Goal: Contribute content: Contribute content

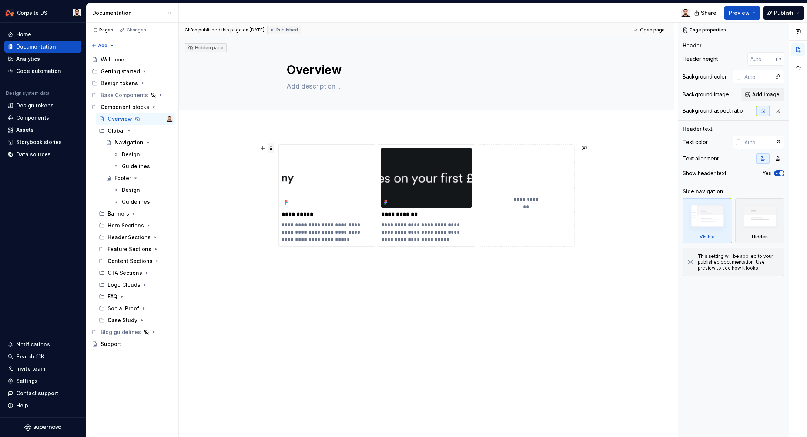
click at [274, 148] on span at bounding box center [271, 148] width 6 height 10
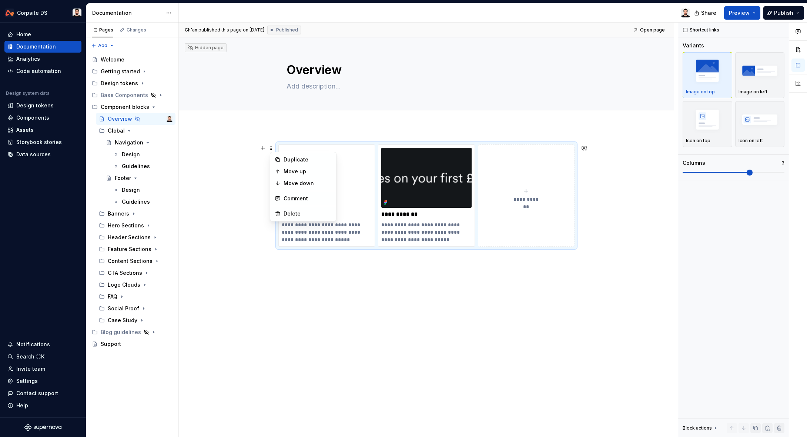
click at [240, 130] on div "**********" at bounding box center [426, 257] width 495 height 260
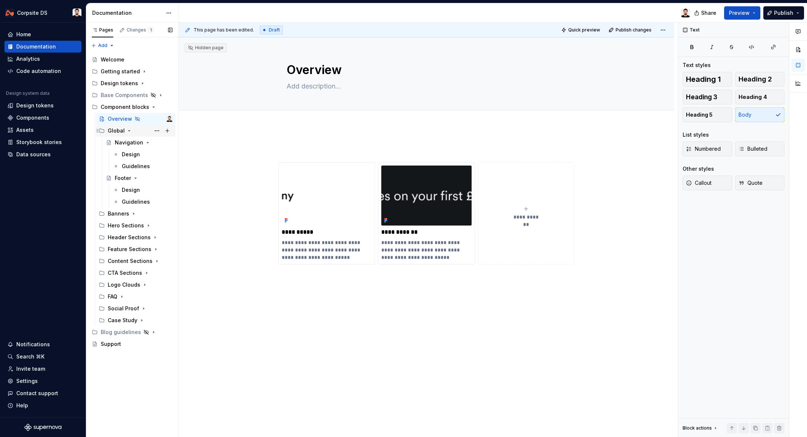
click at [129, 129] on icon "Page tree" at bounding box center [129, 131] width 6 height 6
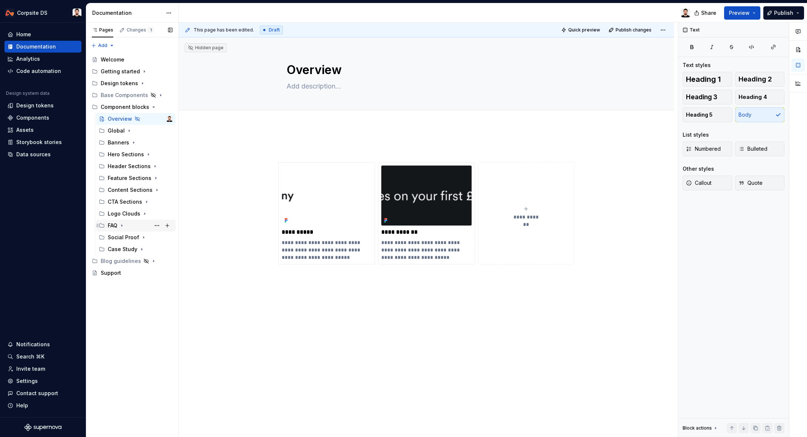
click at [124, 225] on icon "Page tree" at bounding box center [122, 225] width 6 height 6
click at [157, 226] on button "Page tree" at bounding box center [157, 225] width 10 height 10
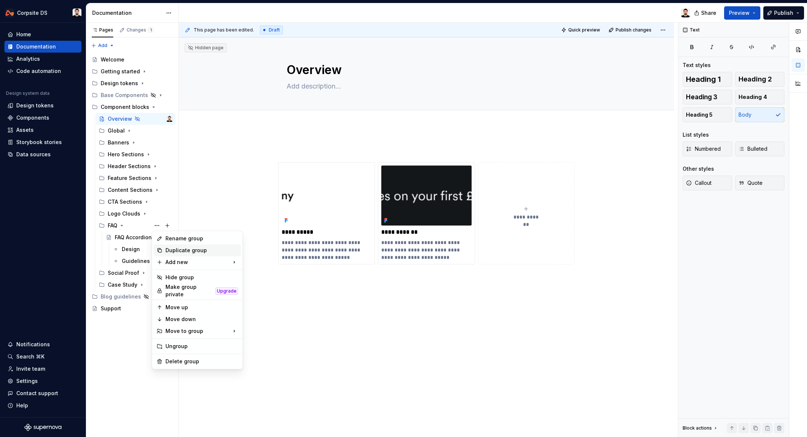
click at [198, 252] on div "Duplicate group" at bounding box center [201, 249] width 73 height 7
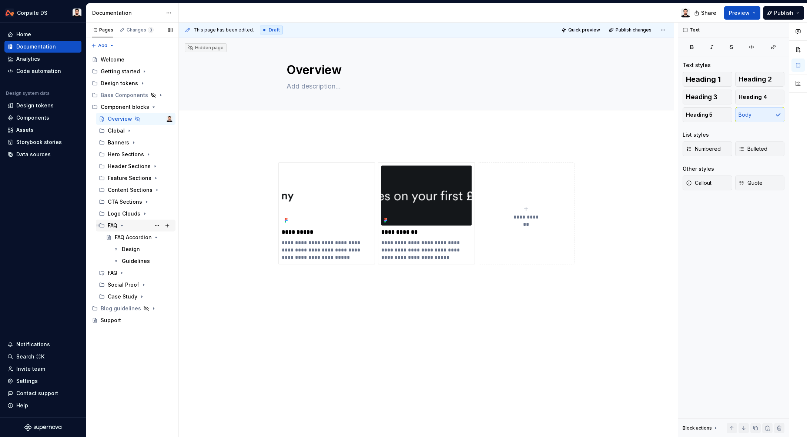
click at [114, 224] on div "FAQ" at bounding box center [113, 225] width 10 height 7
click at [123, 225] on icon "Page tree" at bounding box center [122, 225] width 6 height 6
click at [117, 226] on div "FAQ" at bounding box center [113, 225] width 10 height 7
click at [120, 233] on div "FAQ Accordion" at bounding box center [129, 236] width 28 height 7
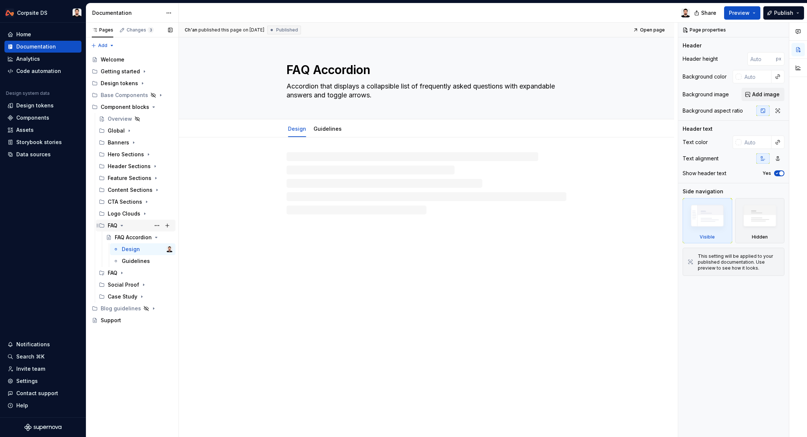
click at [110, 225] on div "FAQ" at bounding box center [113, 225] width 10 height 7
click at [159, 226] on button "Page tree" at bounding box center [157, 225] width 10 height 10
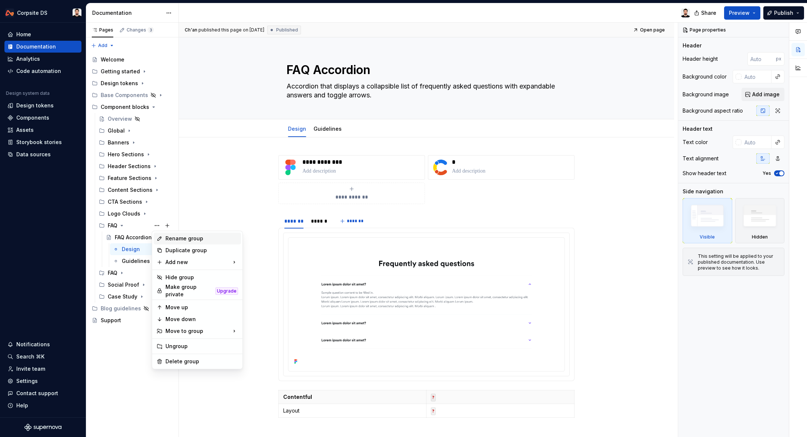
type textarea "*"
click at [178, 237] on div "Rename group" at bounding box center [201, 238] width 73 height 7
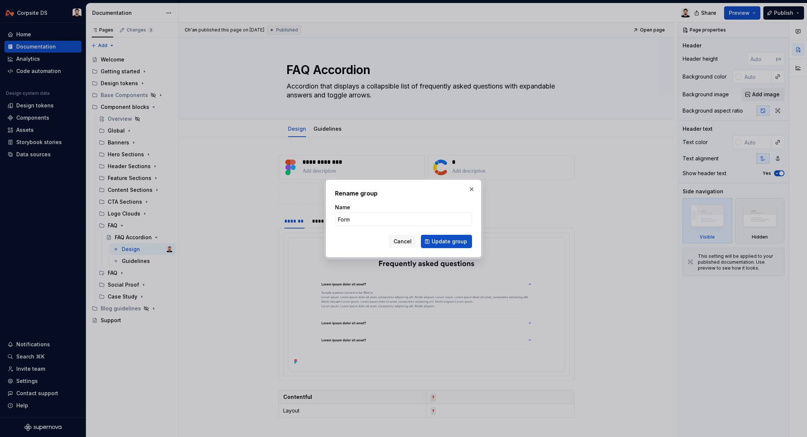
type input "Forms"
click button "Update group" at bounding box center [446, 241] width 51 height 13
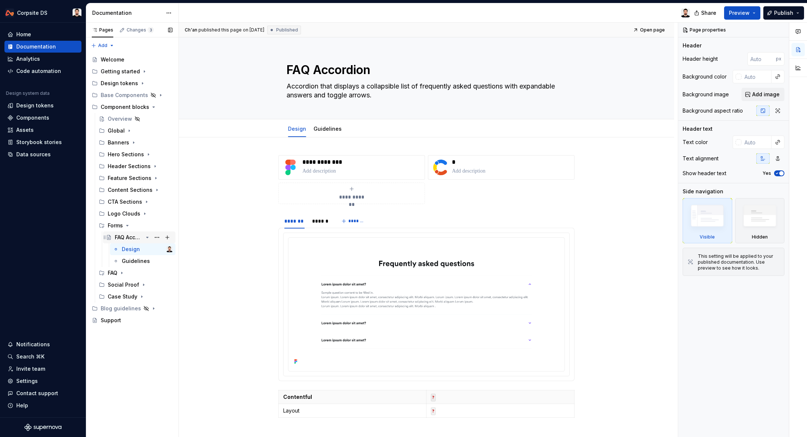
click at [127, 237] on div "FAQ Accordion" at bounding box center [129, 236] width 28 height 7
click at [317, 67] on textarea "FAQ Accordion" at bounding box center [425, 70] width 280 height 18
type textarea "*"
type textarea "F"
type textarea "*"
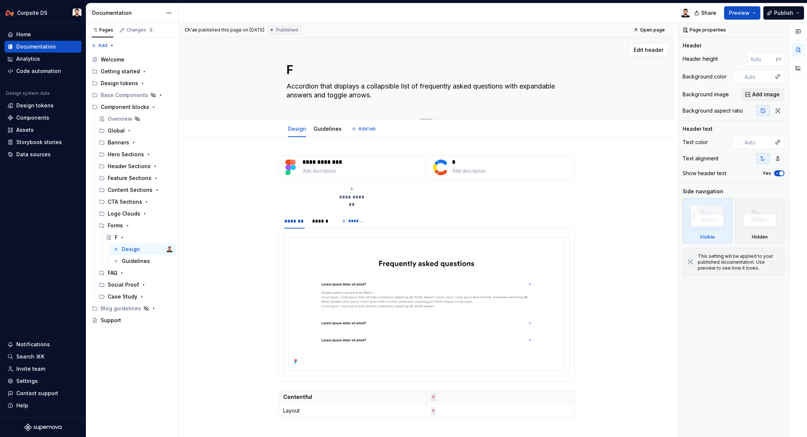
type textarea "Fo"
type textarea "*"
type textarea "For"
type textarea "*"
type textarea "Form"
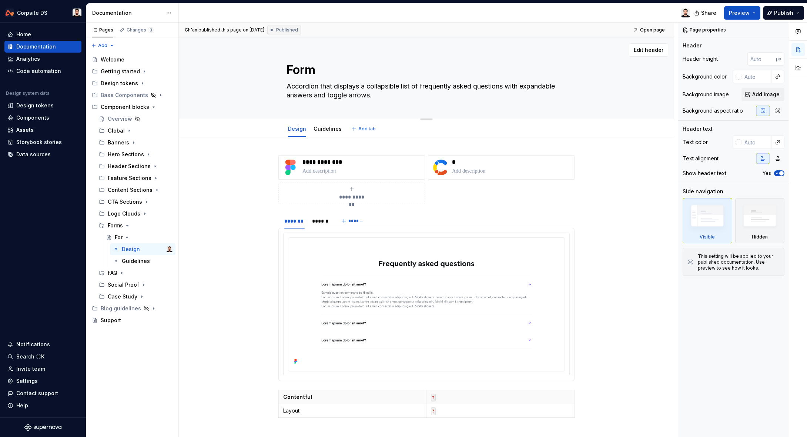
type textarea "*"
type textarea "Form"
type textarea "*"
type textarea "Form"
click at [340, 70] on textarea "Form" at bounding box center [425, 70] width 280 height 18
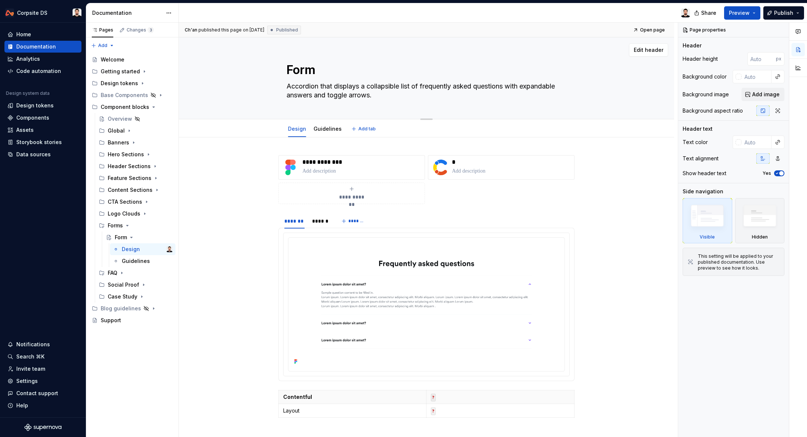
type textarea "*"
type textarea "Form S"
type textarea "*"
type textarea "Form St"
type textarea "*"
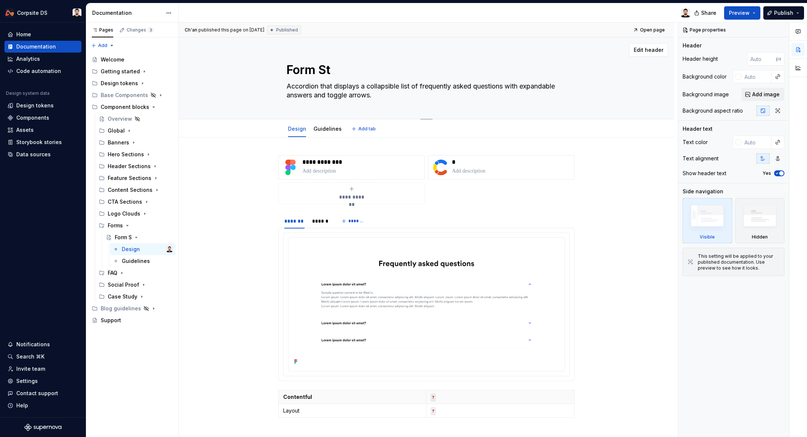
type textarea "Form Sta"
type textarea "*"
type textarea "Form [PERSON_NAME]"
type textarea "*"
type textarea "Form Stand"
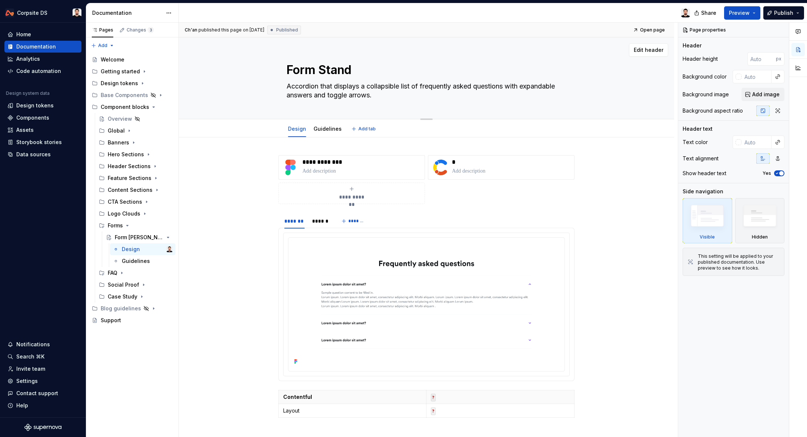
type textarea "*"
type textarea "Form Standa"
type textarea "*"
type textarea "Form Standar"
type textarea "*"
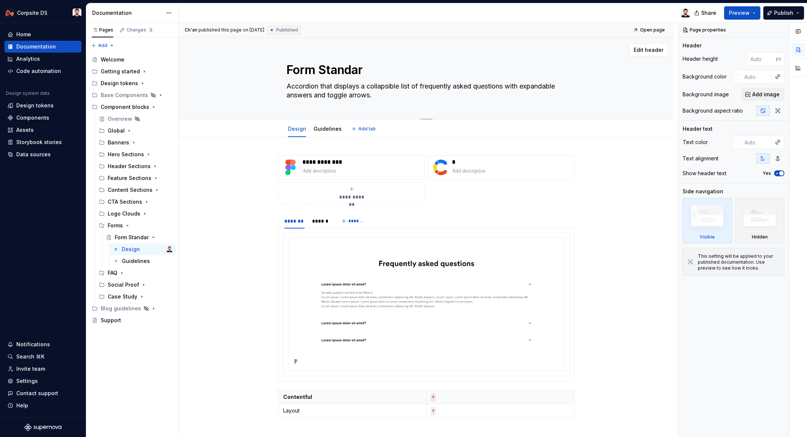
type textarea "Form Standard"
type textarea "*"
type textarea "Form Standard"
click at [319, 88] on textarea "Accordion that displays a collapsible list of frequently asked questions with e…" at bounding box center [425, 90] width 280 height 21
paste textarea "The standard form is a component used to capture user information through vario…"
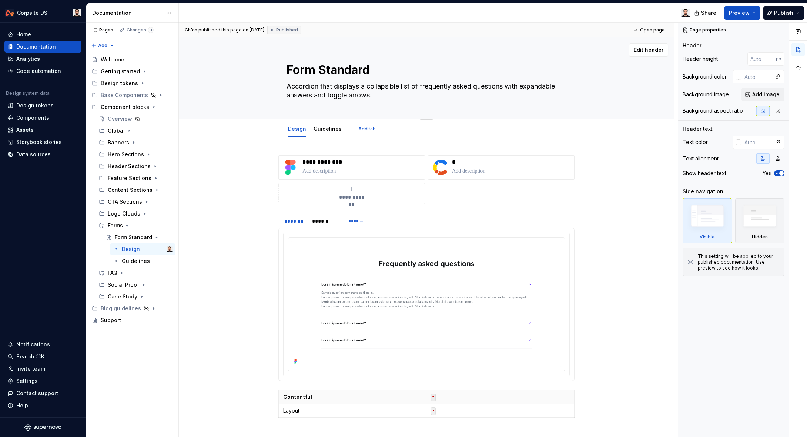
type textarea "*"
type textarea "The standard form is a component used to capture user information through vario…"
click at [306, 85] on textarea "The standard form is a component used to capture user information through vario…" at bounding box center [425, 90] width 280 height 21
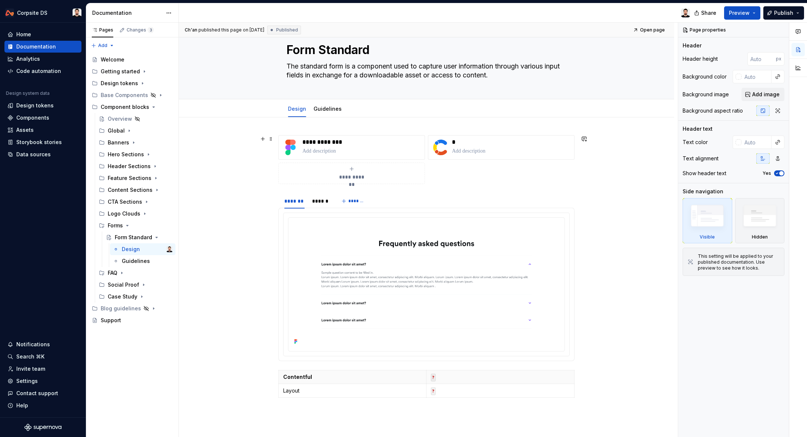
scroll to position [18, 0]
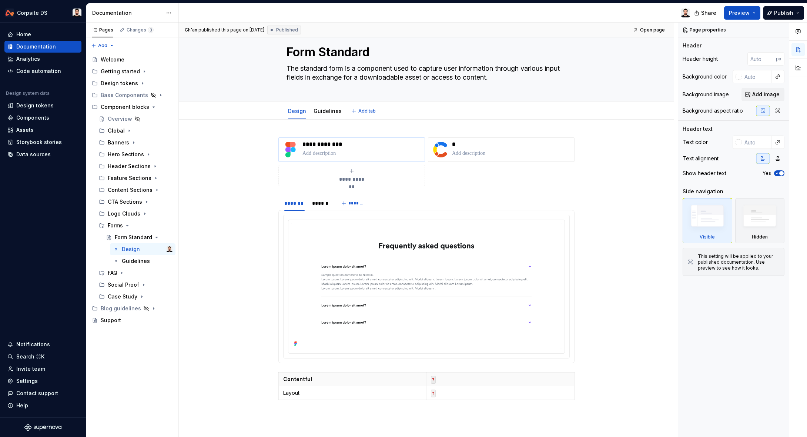
type textarea "*"
type textarea "The standard form is a component used to capture user information through vario…"
drag, startPoint x: 352, startPoint y: 144, endPoint x: 305, endPoint y: 143, distance: 47.0
click at [305, 143] on p "**********" at bounding box center [361, 144] width 119 height 7
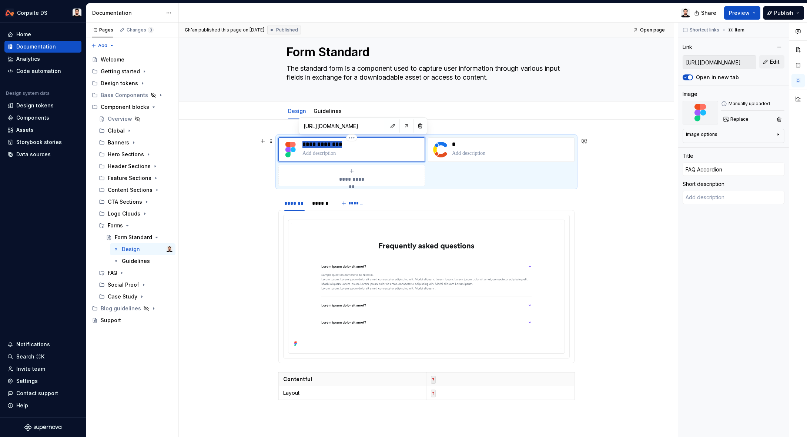
type textarea "*"
type input "F"
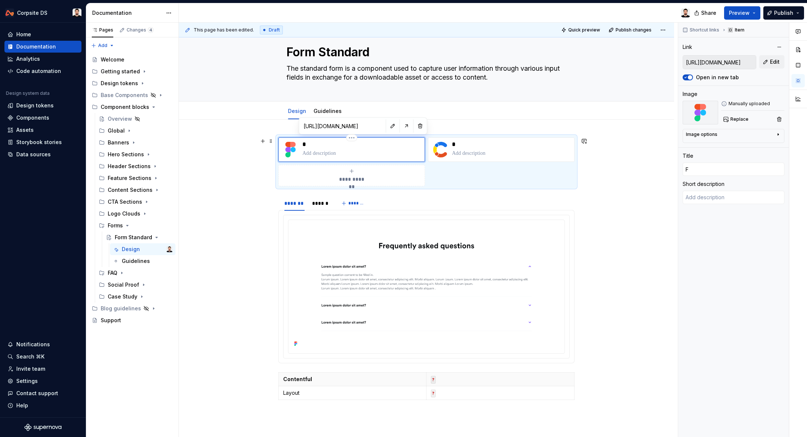
type textarea "*"
type input "Fo"
type textarea "*"
type input "For"
type textarea "*"
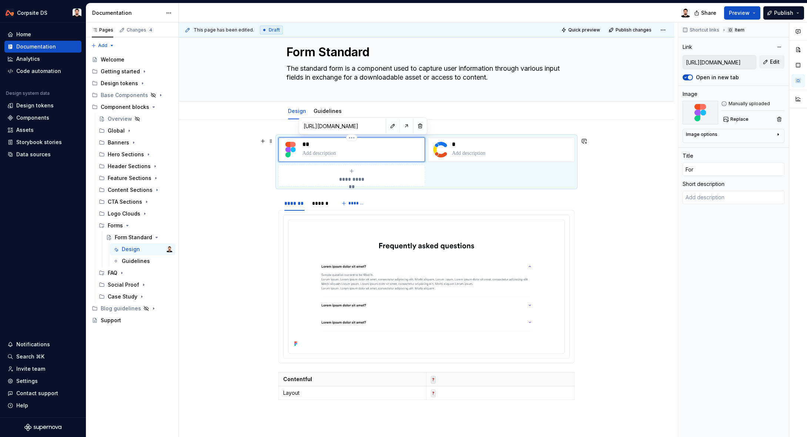
type input "Form"
type textarea "*"
type input "Form"
type textarea "*"
type input "Form S"
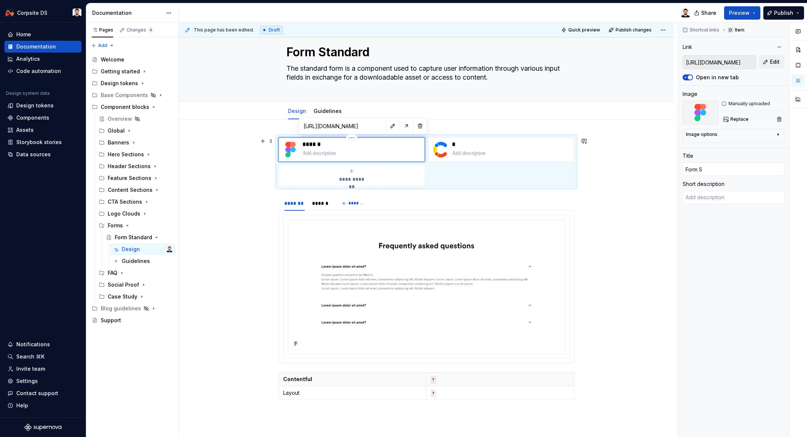
type textarea "*"
type input "Form St"
type textarea "*"
type input "Form Sta"
type textarea "*"
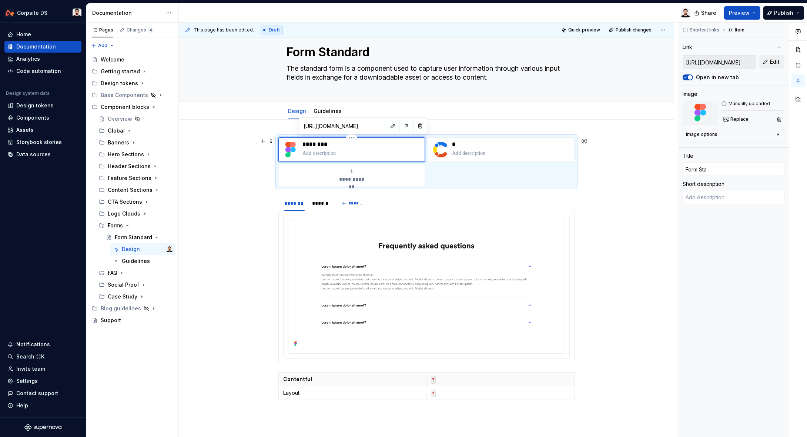
type input "Form [PERSON_NAME]"
type textarea "*"
type input "Form Stand"
type textarea "*"
type input "Form Standa"
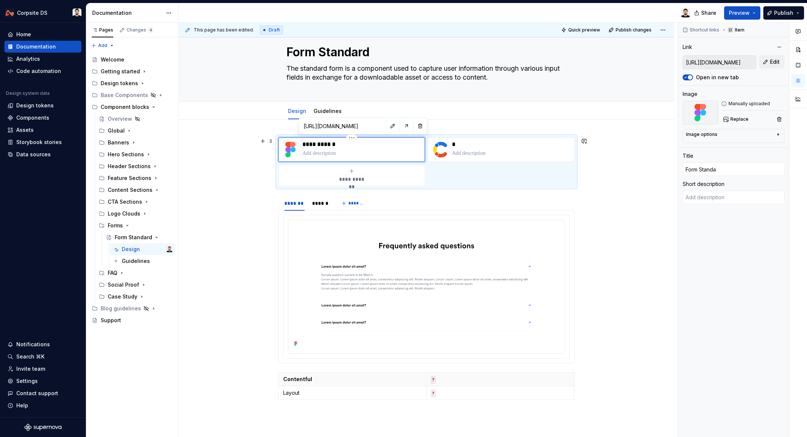
type textarea "*"
type input "Form Standar"
type textarea "*"
type input "Form Standard"
click at [387, 126] on button "button" at bounding box center [392, 126] width 10 height 10
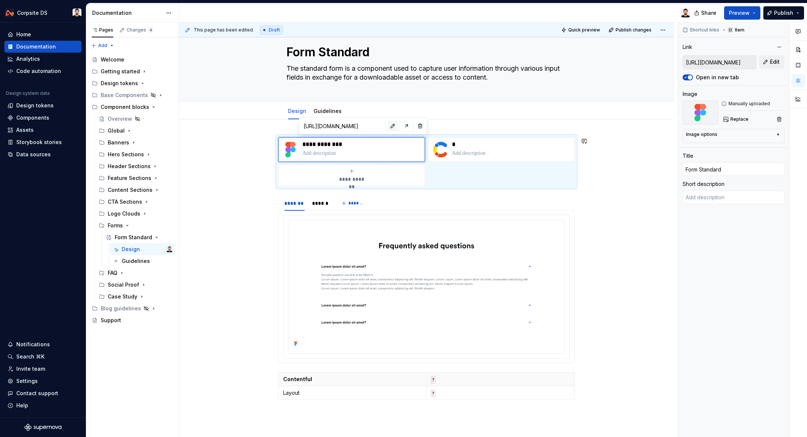
type textarea "*"
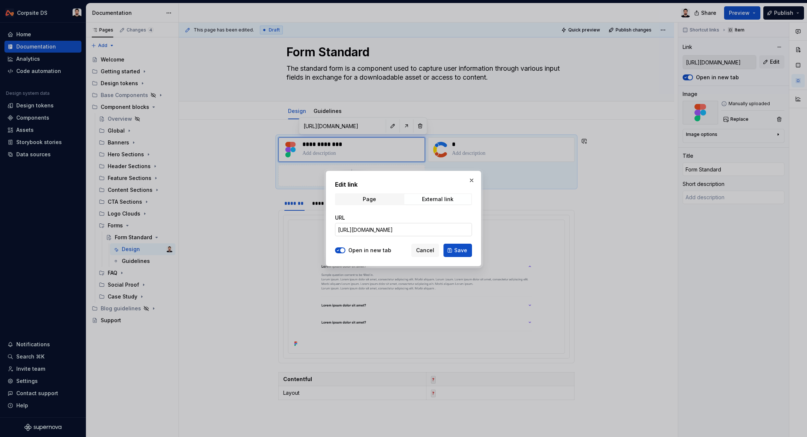
click at [413, 227] on input "[URL][DOMAIN_NAME]" at bounding box center [403, 229] width 137 height 13
paste input "Corpsite-Components?node-id=2946-12722&t=20fDLdTDUBPs7aXS"
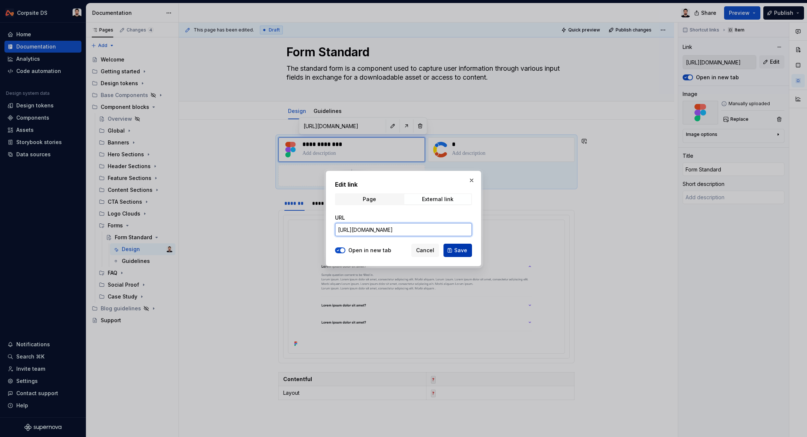
type input "[URL][DOMAIN_NAME]"
click at [446, 243] on button "Save" at bounding box center [457, 249] width 28 height 13
type textarea "*"
type input "[URL][DOMAIN_NAME]"
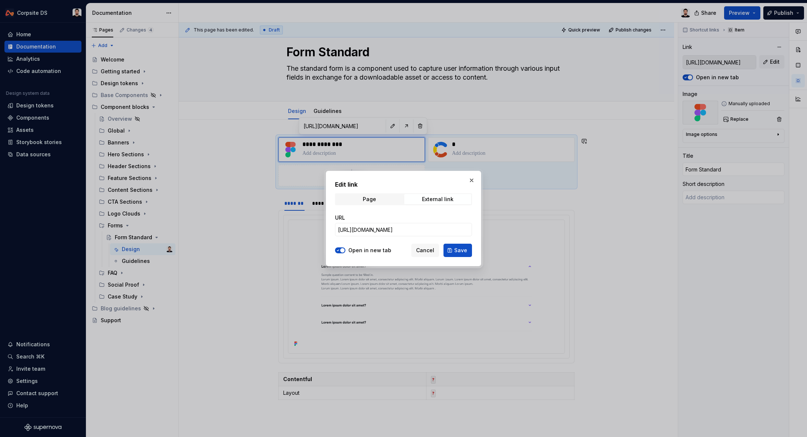
scroll to position [0, 0]
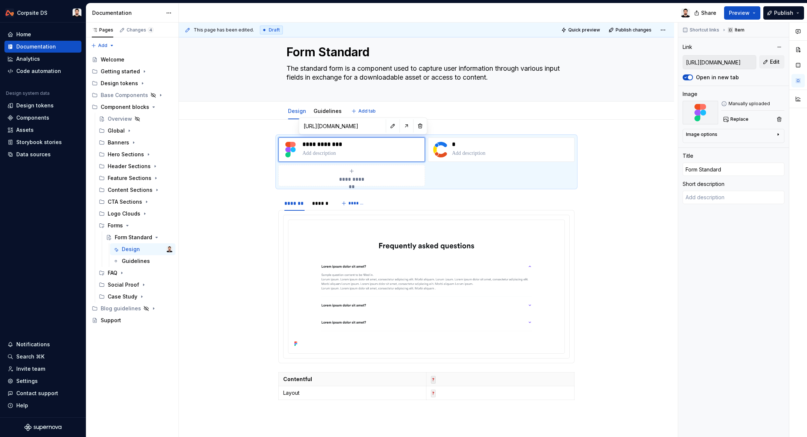
type textarea "*"
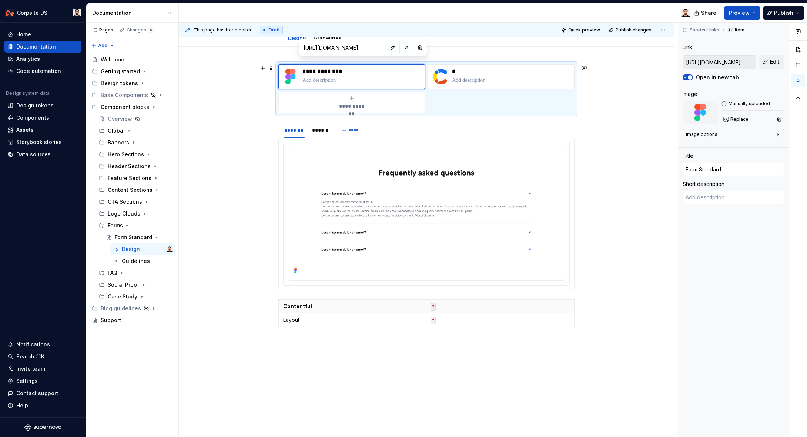
scroll to position [96, 0]
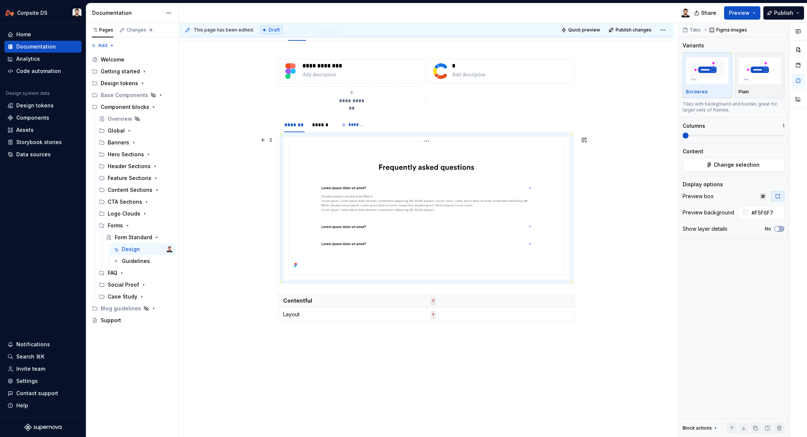
click at [451, 159] on img at bounding box center [426, 207] width 270 height 126
click at [707, 163] on button "Change selection" at bounding box center [733, 164] width 102 height 13
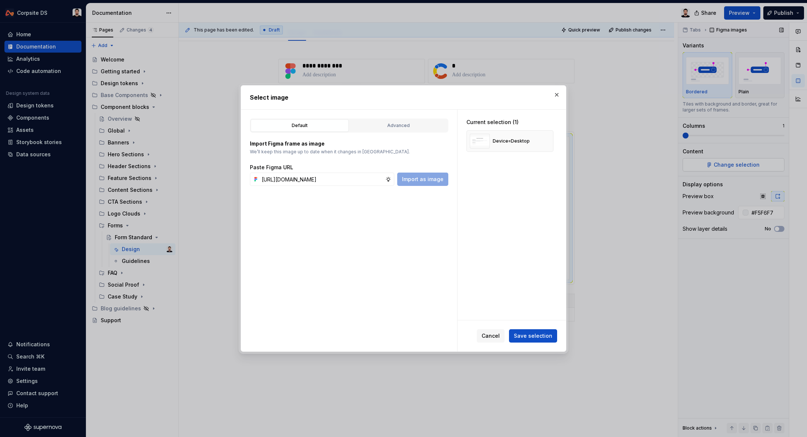
scroll to position [0, 202]
type input "[URL][DOMAIN_NAME]"
click at [548, 139] on button "button" at bounding box center [544, 141] width 10 height 10
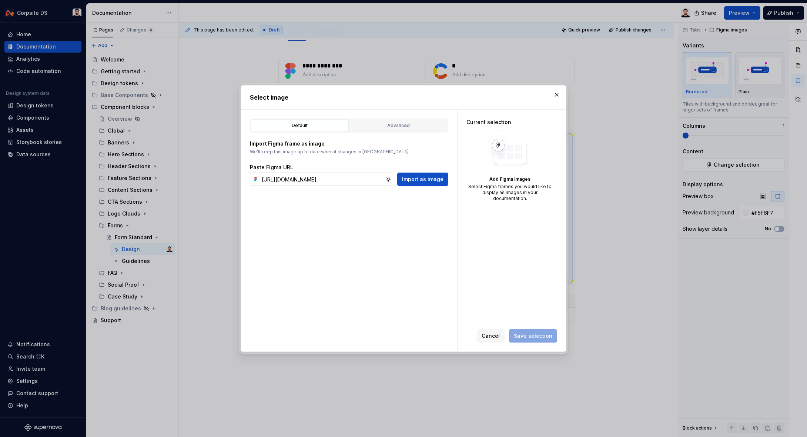
click at [367, 179] on input "[URL][DOMAIN_NAME]" at bounding box center [322, 178] width 127 height 13
click at [414, 179] on span "Import as image" at bounding box center [422, 178] width 41 height 7
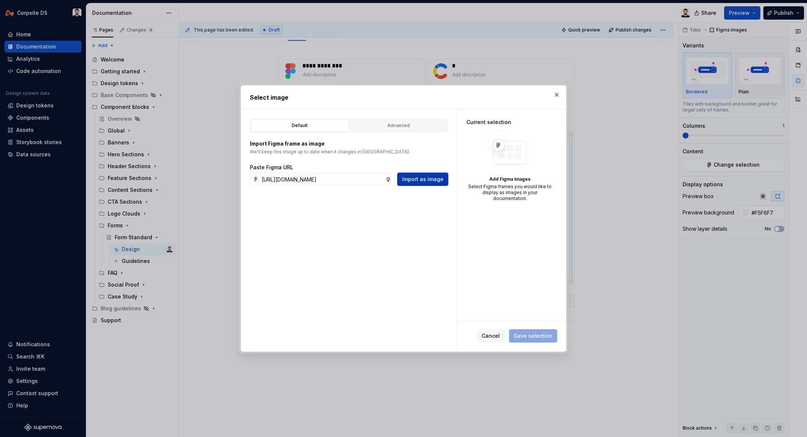
scroll to position [0, 0]
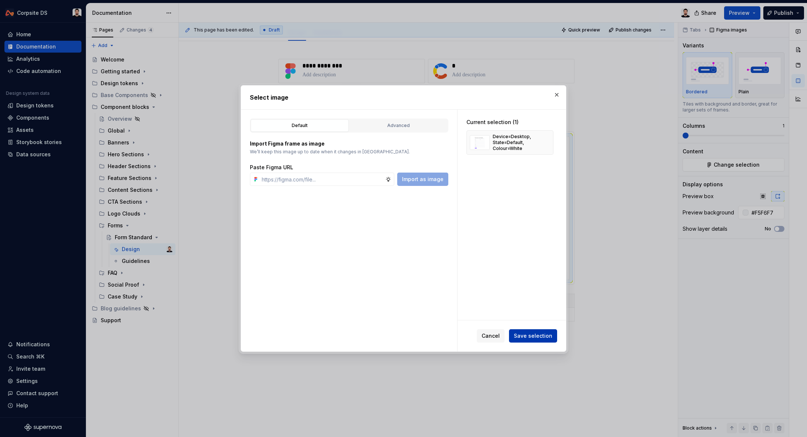
click at [541, 334] on span "Save selection" at bounding box center [533, 335] width 38 height 7
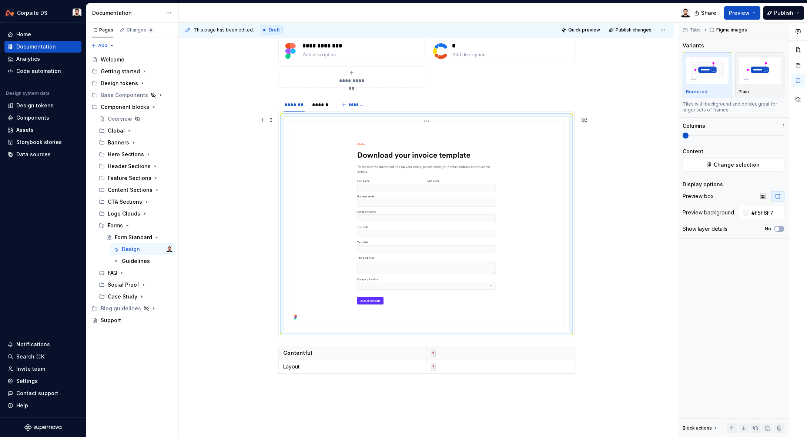
scroll to position [116, 0]
click at [326, 107] on div "******" at bounding box center [320, 104] width 17 height 7
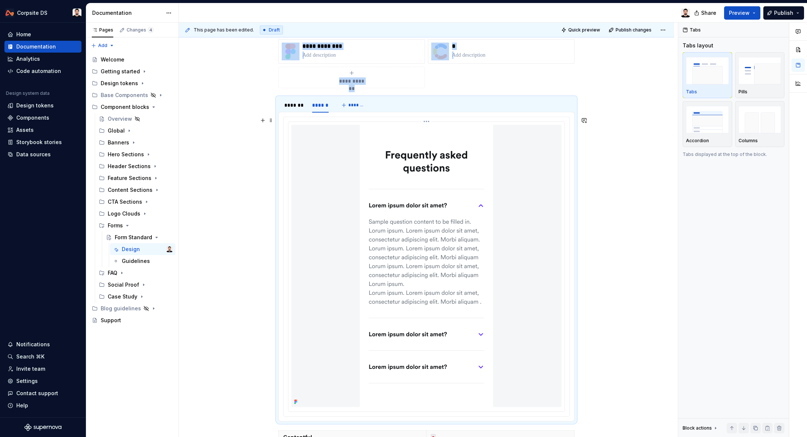
click at [449, 175] on img at bounding box center [426, 266] width 133 height 282
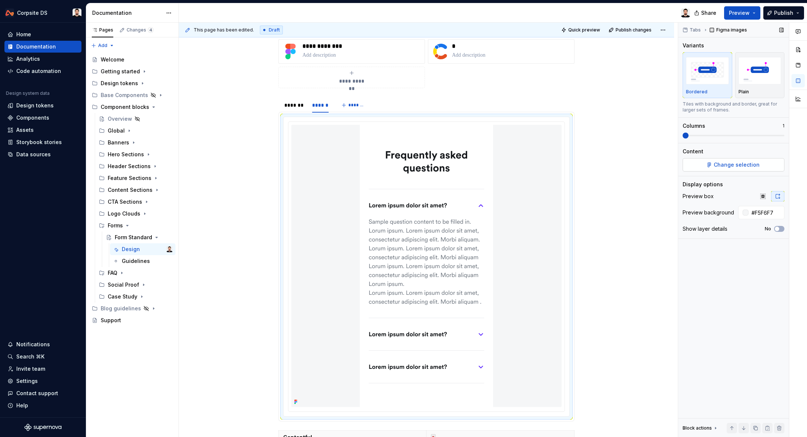
click at [710, 165] on button "Change selection" at bounding box center [733, 164] width 102 height 13
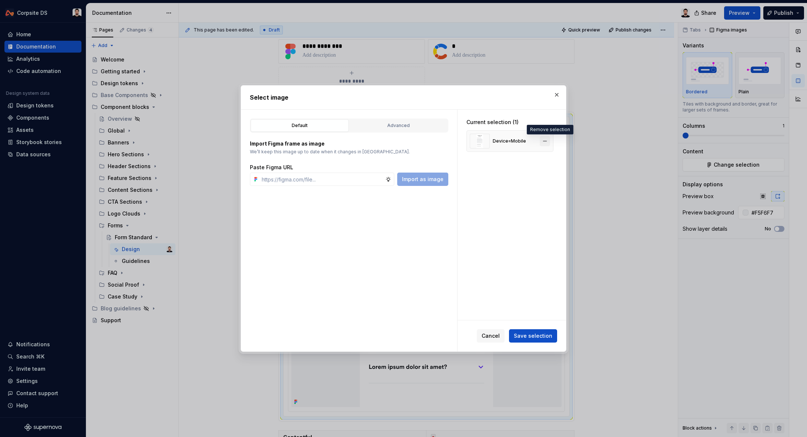
click at [545, 141] on button "button" at bounding box center [544, 141] width 10 height 10
click at [343, 176] on input "text" at bounding box center [322, 178] width 127 height 13
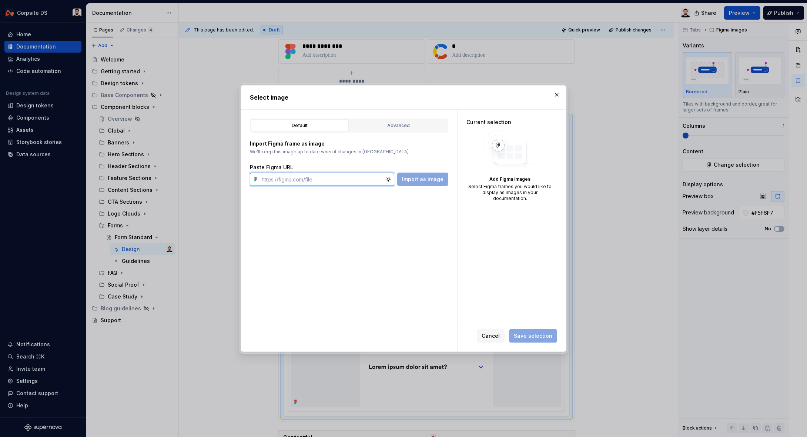
type textarea "*"
paste input "[URL][DOMAIN_NAME]"
type input "[URL][DOMAIN_NAME]"
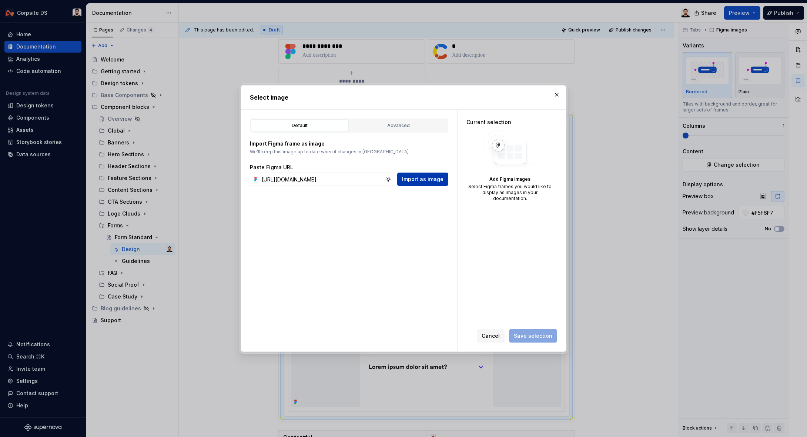
click at [439, 179] on span "Import as image" at bounding box center [422, 178] width 41 height 7
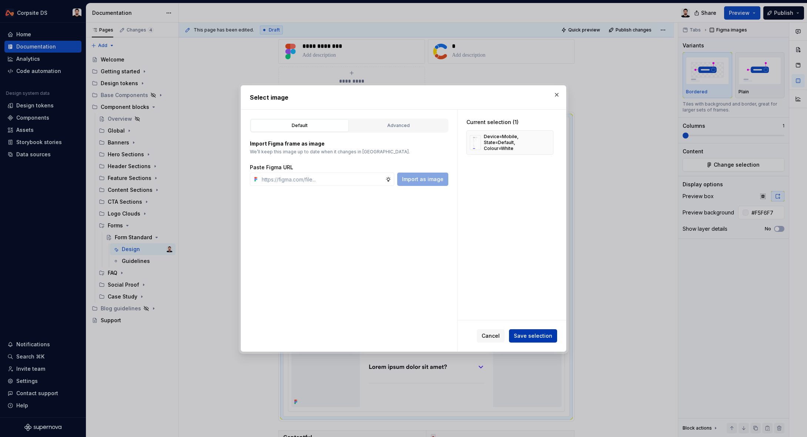
click at [533, 334] on span "Save selection" at bounding box center [533, 335] width 38 height 7
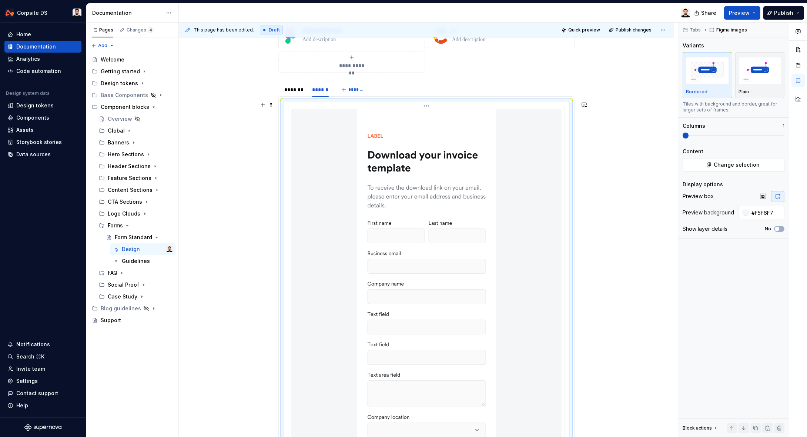
scroll to position [90, 0]
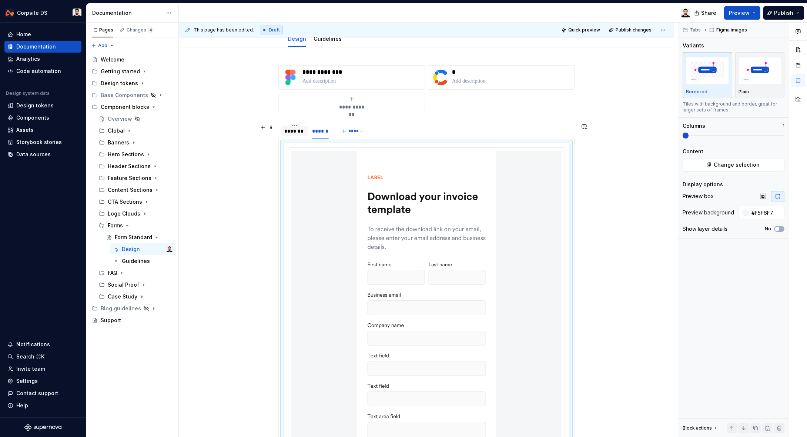
click at [300, 132] on div "*******" at bounding box center [294, 130] width 20 height 7
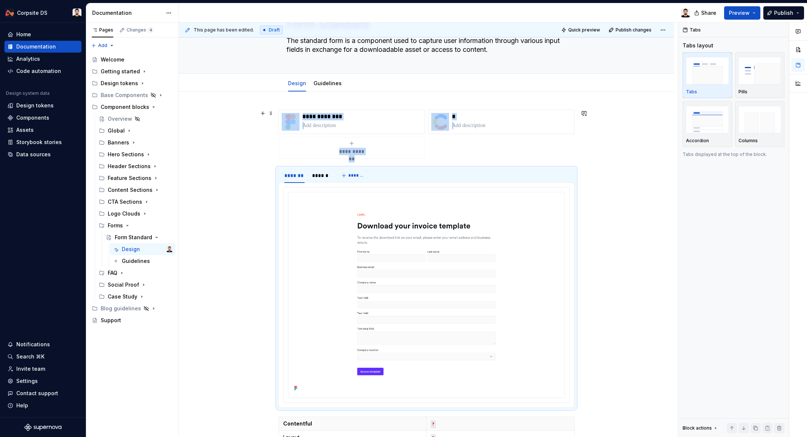
scroll to position [42, 0]
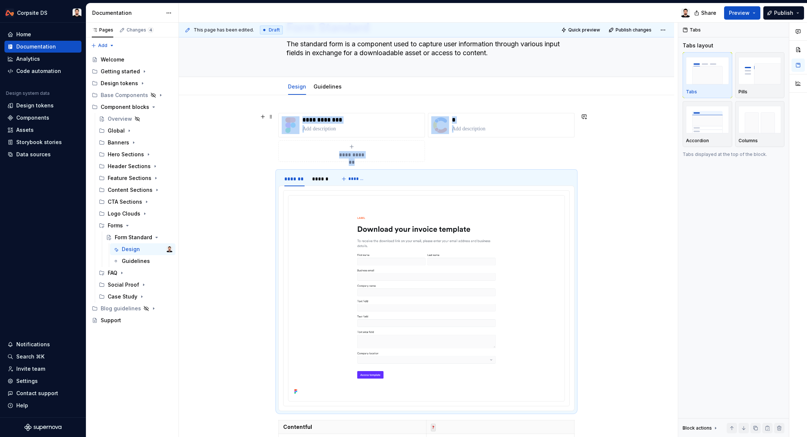
click at [286, 156] on div "**********" at bounding box center [352, 151] width 140 height 15
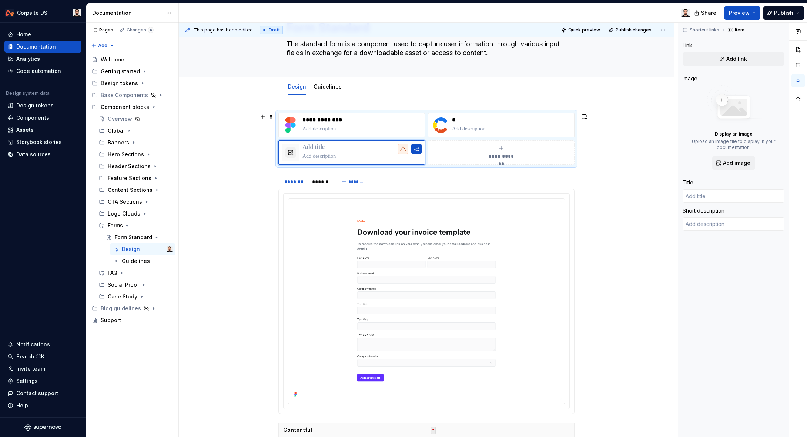
click at [610, 158] on div "**********" at bounding box center [426, 344] width 495 height 498
type textarea "*"
click at [354, 141] on html "Corpsite DS Home Documentation Analytics Code automation Design system data Des…" at bounding box center [403, 218] width 807 height 437
click at [371, 151] on div "Delete item" at bounding box center [385, 152] width 48 height 7
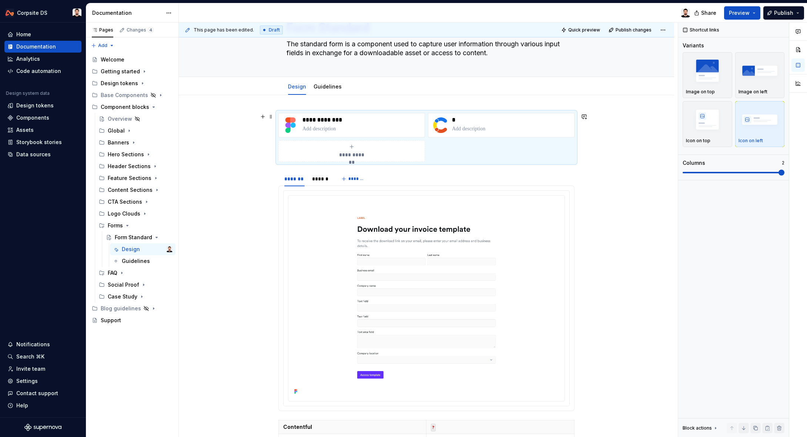
click at [605, 148] on div "**********" at bounding box center [426, 342] width 495 height 495
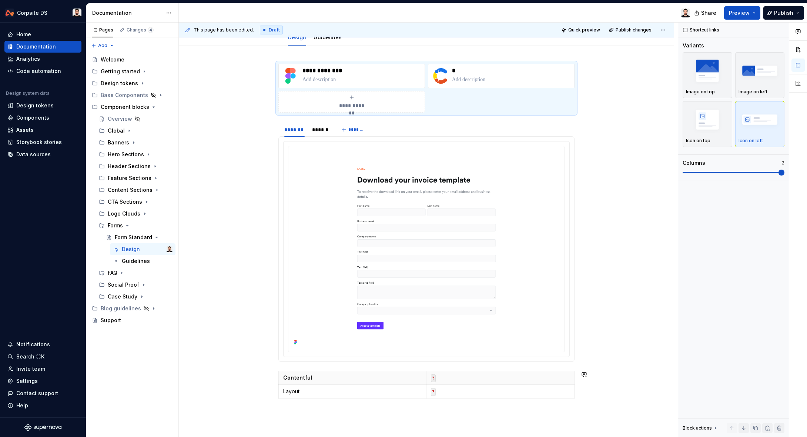
scroll to position [195, 0]
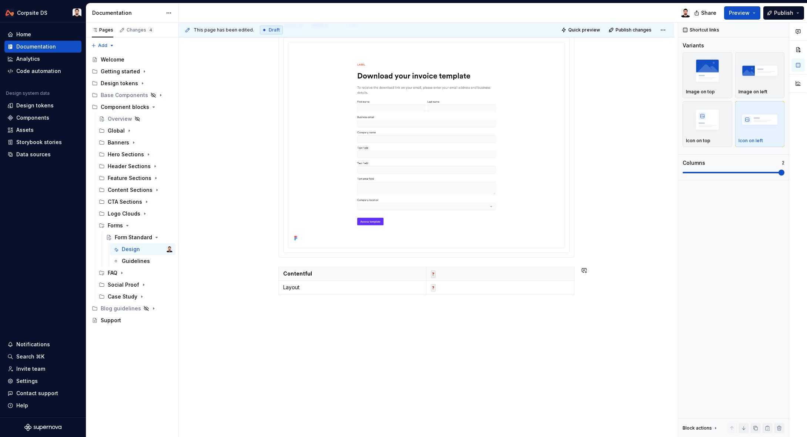
click at [329, 350] on div "**********" at bounding box center [426, 189] width 495 height 495
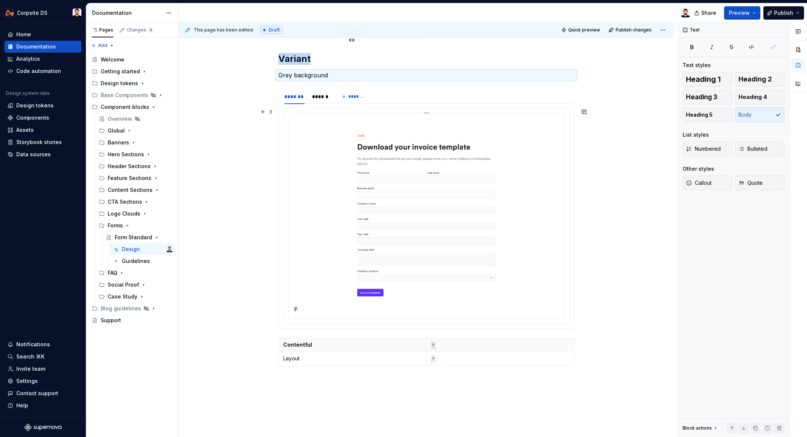
scroll to position [105, 0]
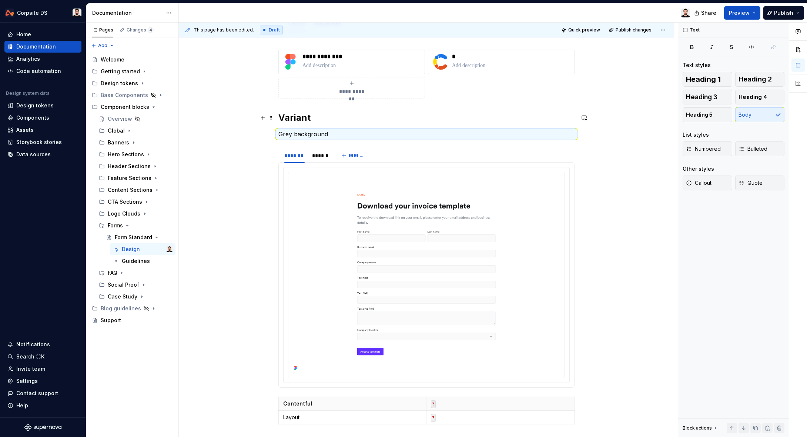
click at [376, 121] on h2 "Variant" at bounding box center [426, 118] width 296 height 12
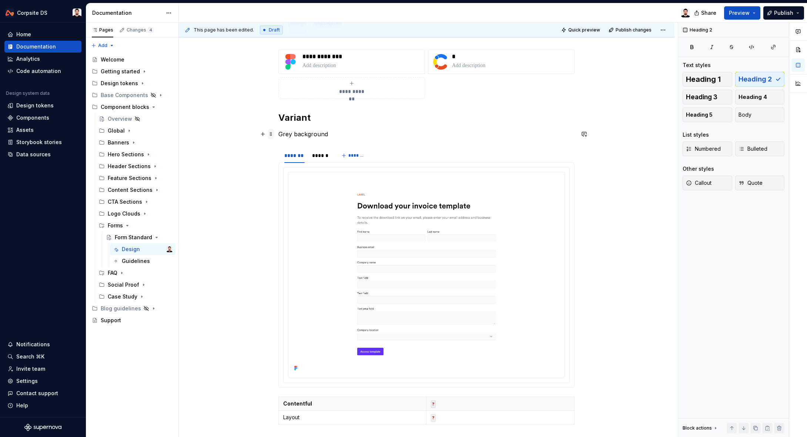
click at [274, 134] on span at bounding box center [271, 134] width 6 height 10
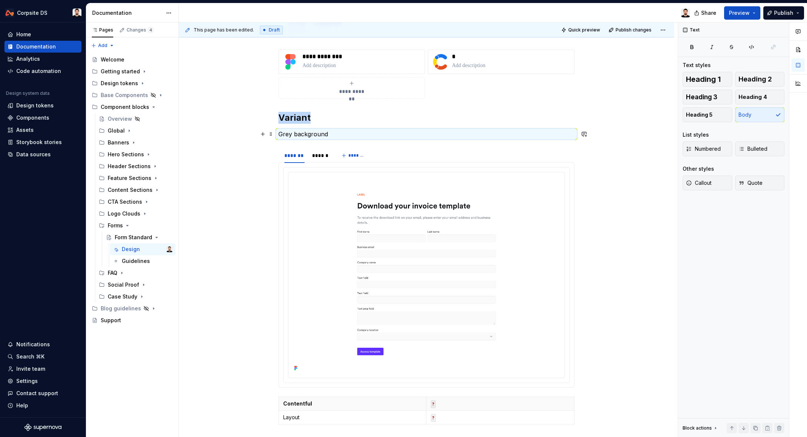
click at [335, 133] on p "Grey background" at bounding box center [426, 133] width 296 height 9
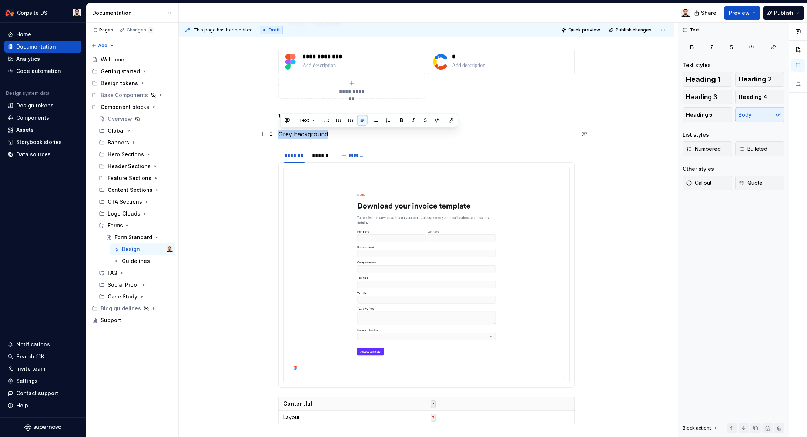
drag, startPoint x: 341, startPoint y: 133, endPoint x: 277, endPoint y: 134, distance: 64.4
click at [277, 134] on div "**********" at bounding box center [426, 299] width 495 height 535
click at [313, 123] on button "Text" at bounding box center [307, 120] width 23 height 10
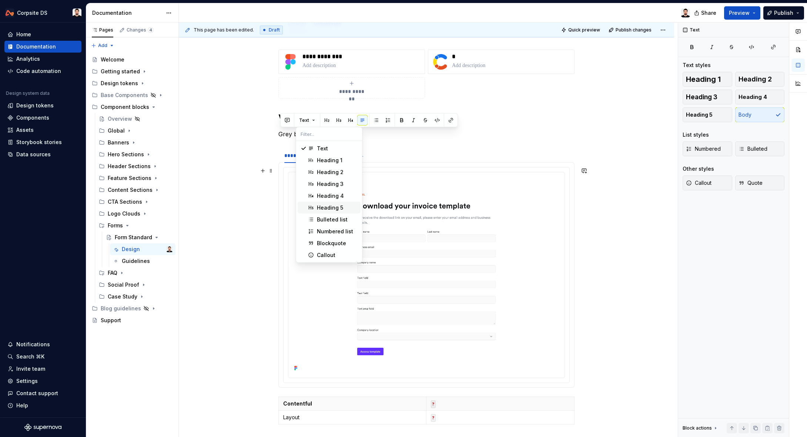
click at [341, 206] on div "Heading 5" at bounding box center [330, 207] width 26 height 7
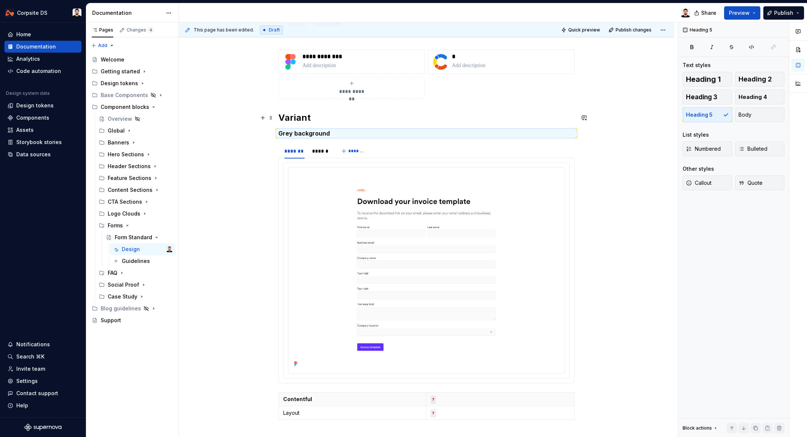
click at [335, 116] on h2 "Variant" at bounding box center [426, 118] width 296 height 12
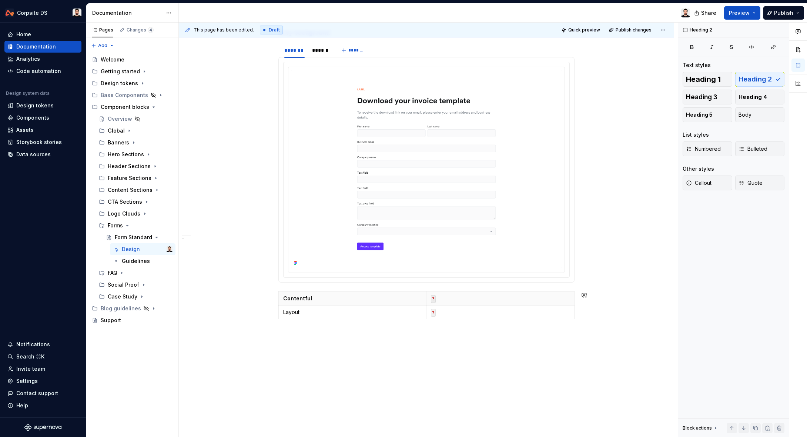
scroll to position [212, 0]
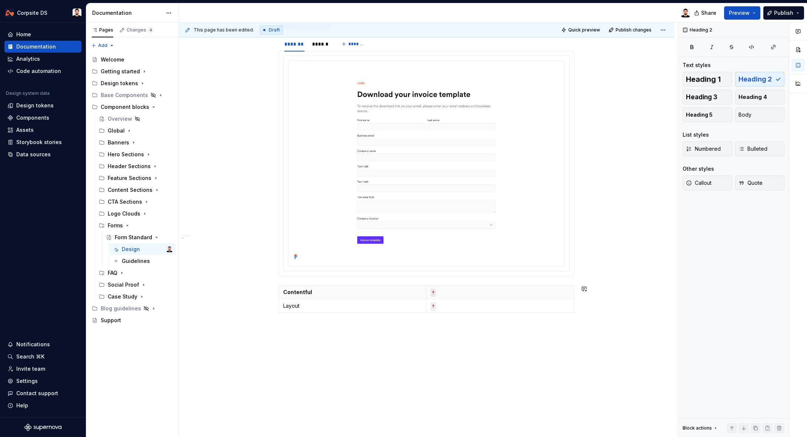
click at [310, 358] on div "**********" at bounding box center [426, 190] width 495 height 531
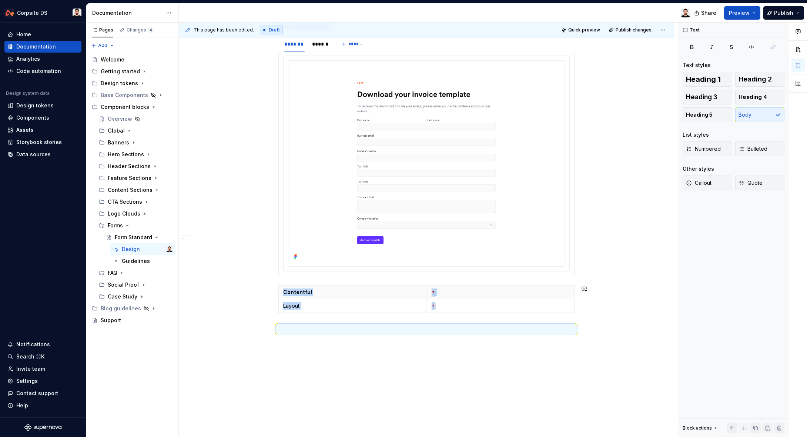
drag, startPoint x: 305, startPoint y: 361, endPoint x: 303, endPoint y: 347, distance: 13.4
click at [305, 361] on div "**********" at bounding box center [426, 199] width 495 height 548
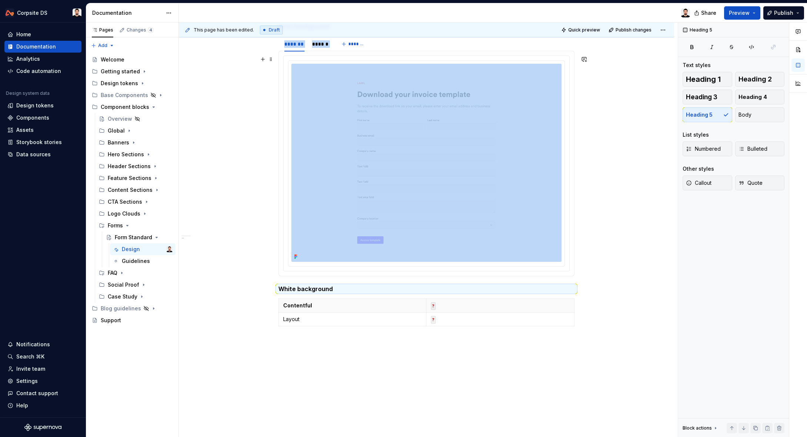
click at [612, 269] on div "**********" at bounding box center [426, 197] width 495 height 544
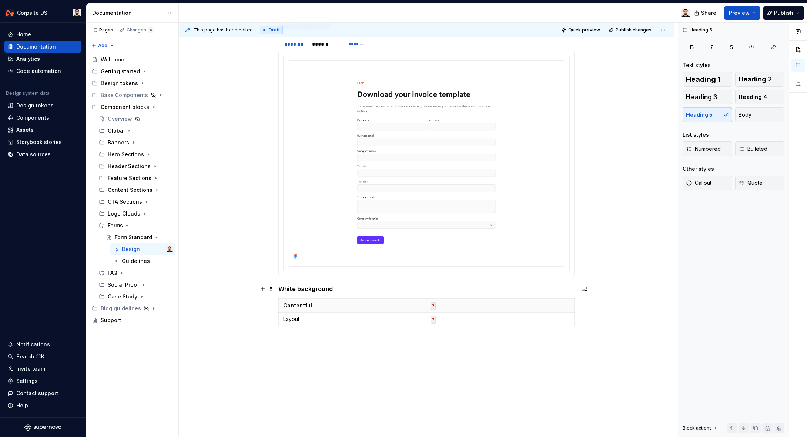
click at [399, 289] on h5 "White background" at bounding box center [426, 288] width 296 height 7
click at [356, 297] on div "**********" at bounding box center [426, 151] width 296 height 417
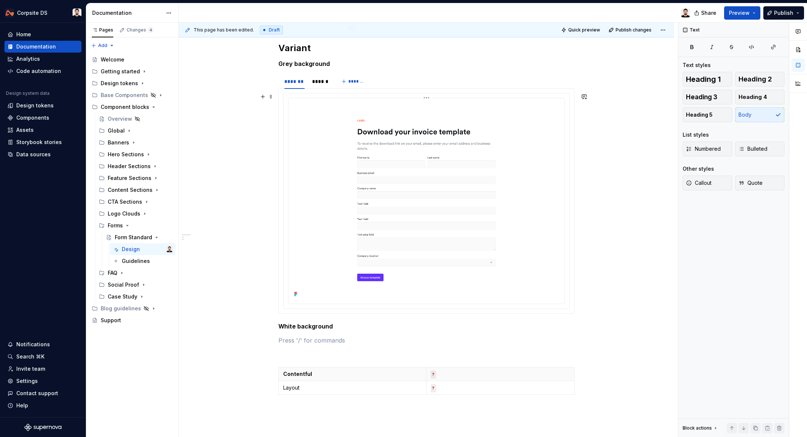
scroll to position [174, 0]
click at [274, 80] on span at bounding box center [271, 78] width 6 height 10
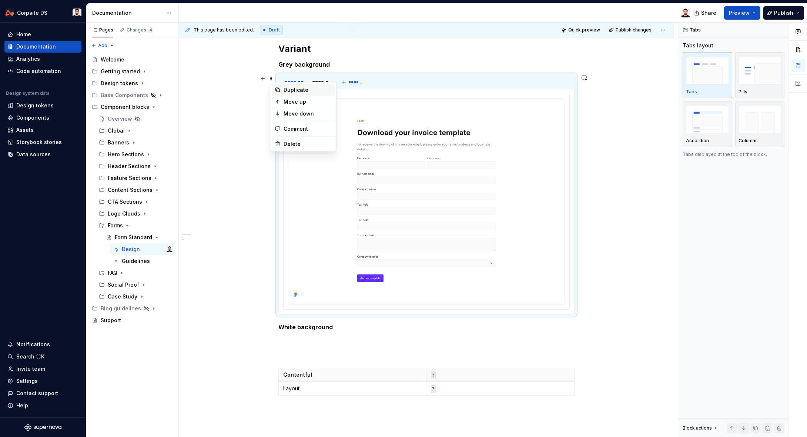
click at [302, 91] on div "Duplicate" at bounding box center [307, 89] width 48 height 7
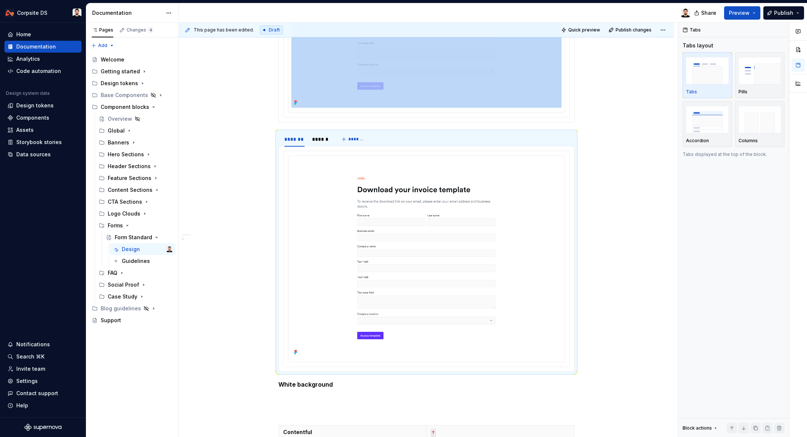
scroll to position [401, 0]
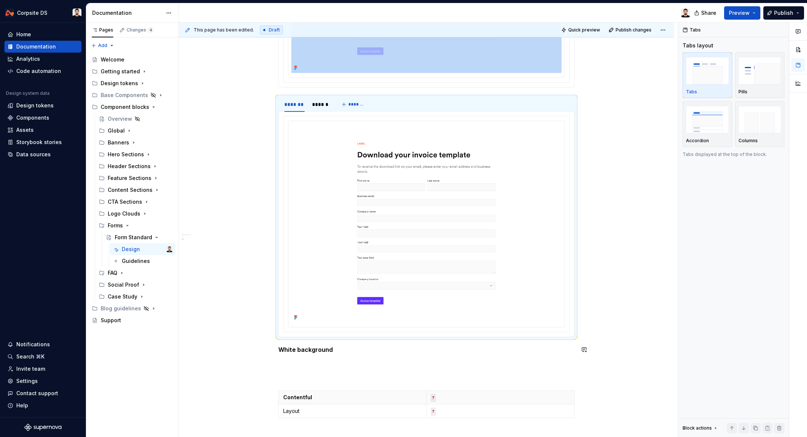
drag, startPoint x: 272, startPoint y: 101, endPoint x: 327, endPoint y: 356, distance: 261.2
drag, startPoint x: 275, startPoint y: 350, endPoint x: 280, endPoint y: 124, distance: 225.7
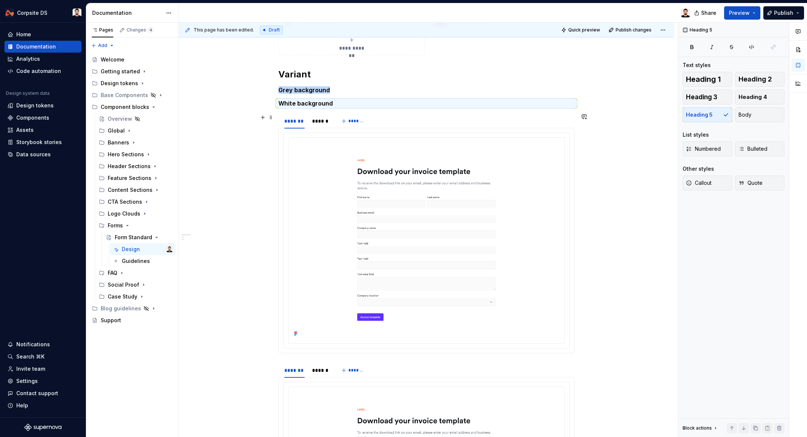
scroll to position [148, 0]
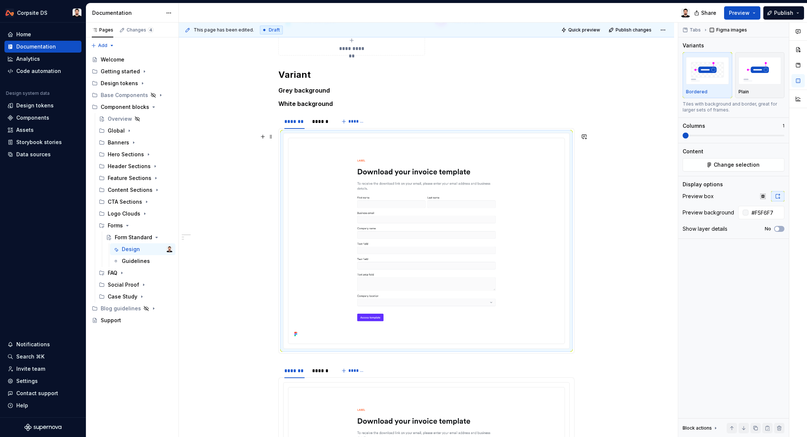
click at [325, 344] on div at bounding box center [426, 240] width 286 height 215
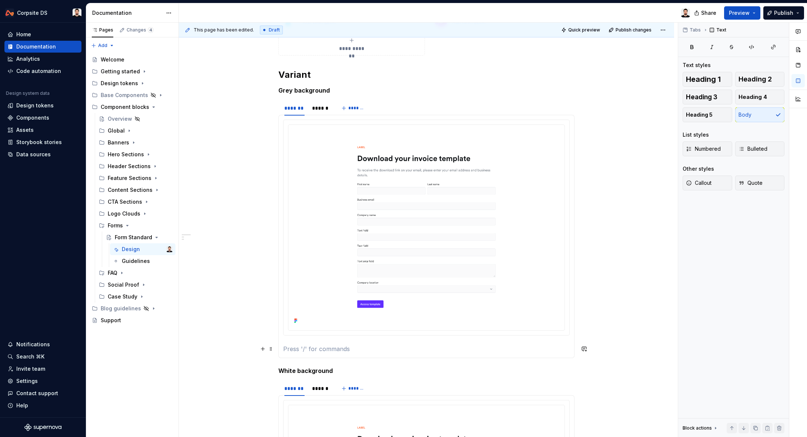
click at [324, 347] on p at bounding box center [426, 348] width 286 height 9
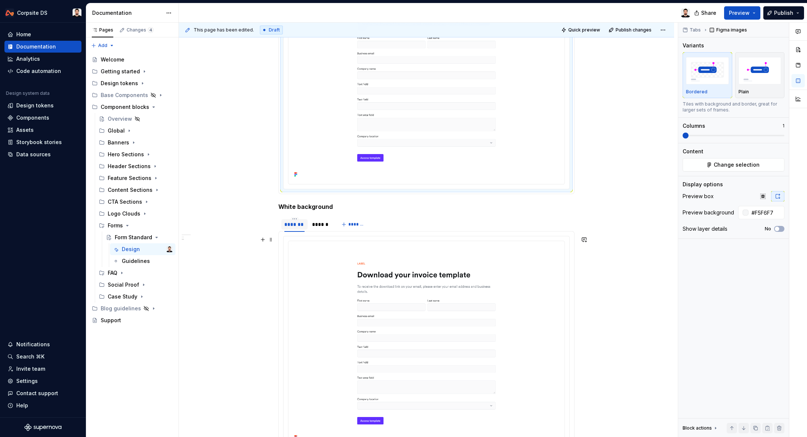
scroll to position [296, 0]
click at [280, 205] on h5 "White background" at bounding box center [426, 204] width 296 height 7
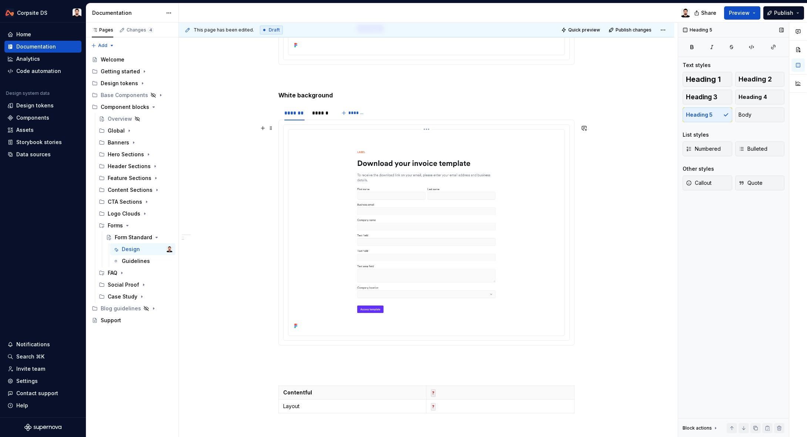
scroll to position [426, 0]
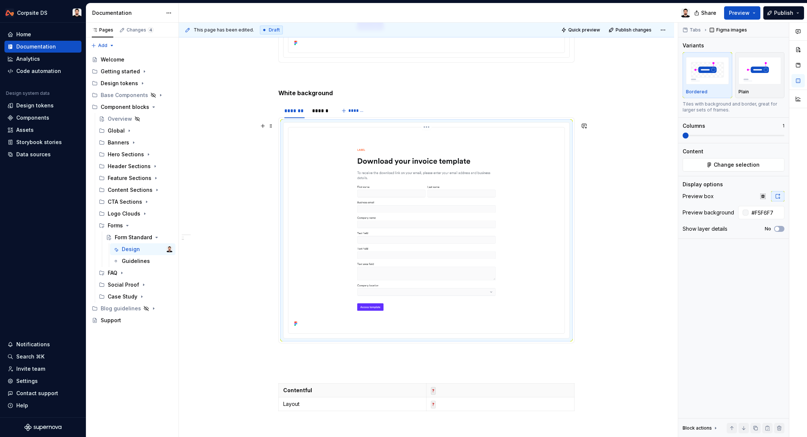
click at [376, 248] on img at bounding box center [426, 229] width 270 height 198
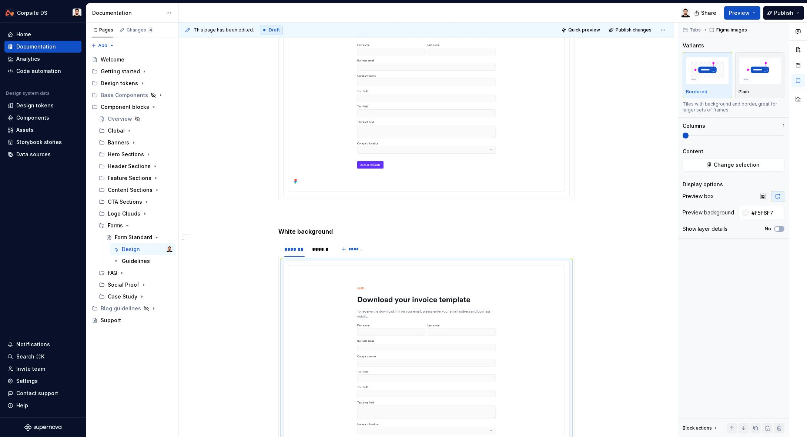
scroll to position [285, 0]
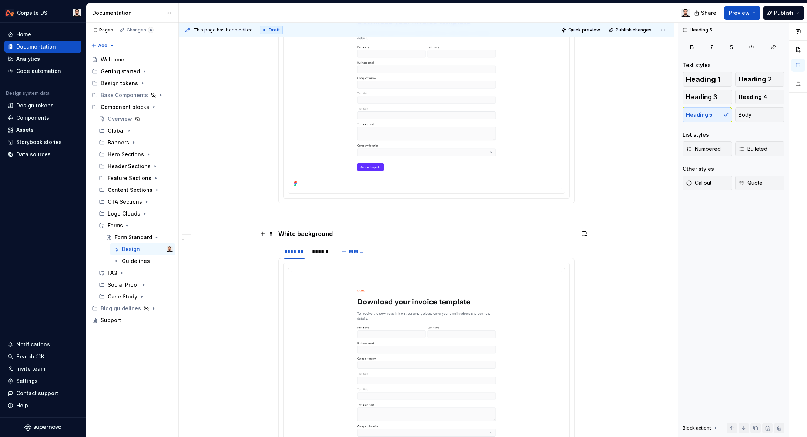
click at [293, 232] on h5 "White background" at bounding box center [426, 233] width 296 height 7
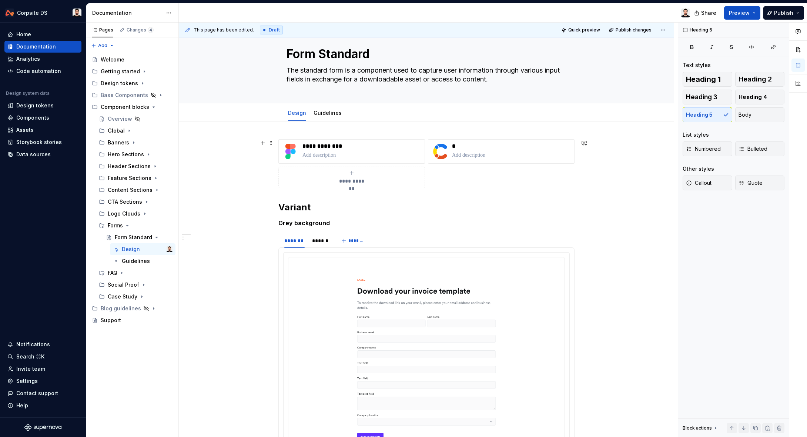
scroll to position [11, 0]
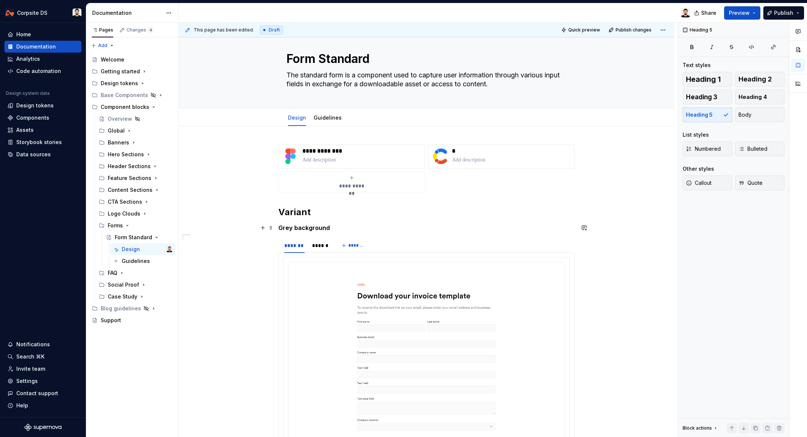
click at [287, 227] on h5 "Grey background" at bounding box center [426, 227] width 296 height 7
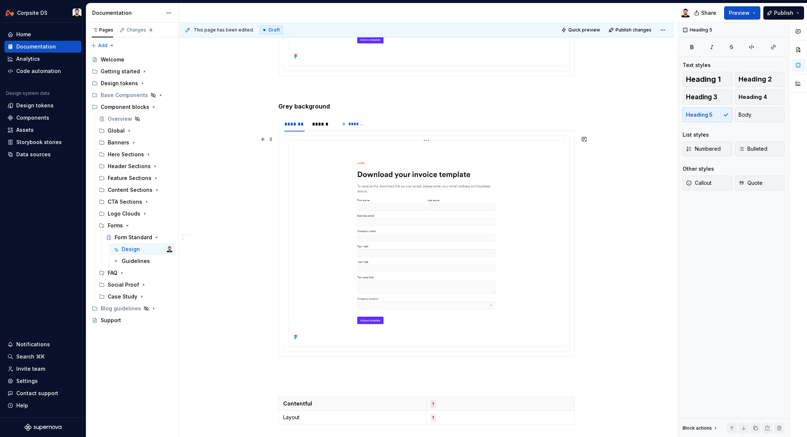
scroll to position [435, 0]
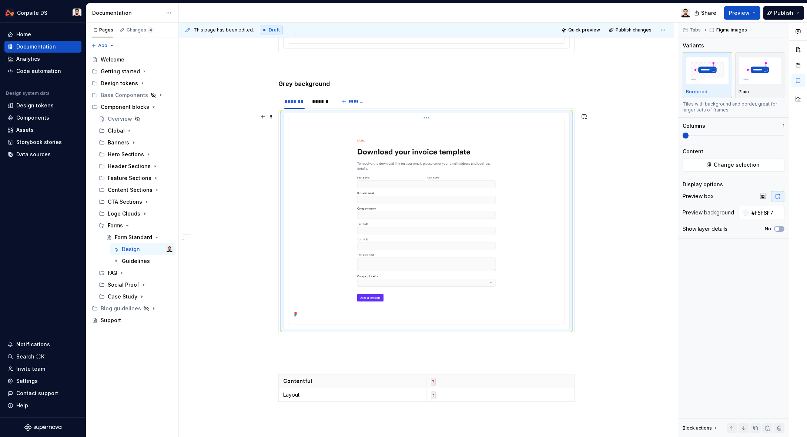
click at [329, 192] on img at bounding box center [426, 220] width 270 height 198
click at [714, 166] on button "Change selection" at bounding box center [733, 164] width 102 height 13
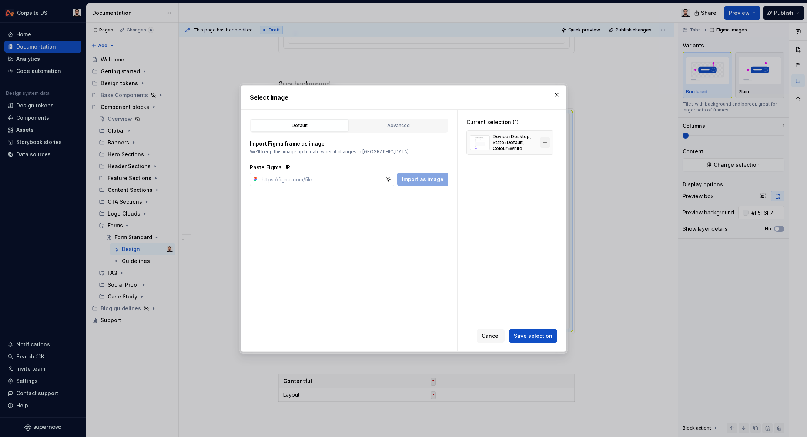
click at [548, 143] on button "button" at bounding box center [544, 142] width 10 height 10
type textarea "*"
click at [341, 174] on input "text" at bounding box center [322, 178] width 127 height 13
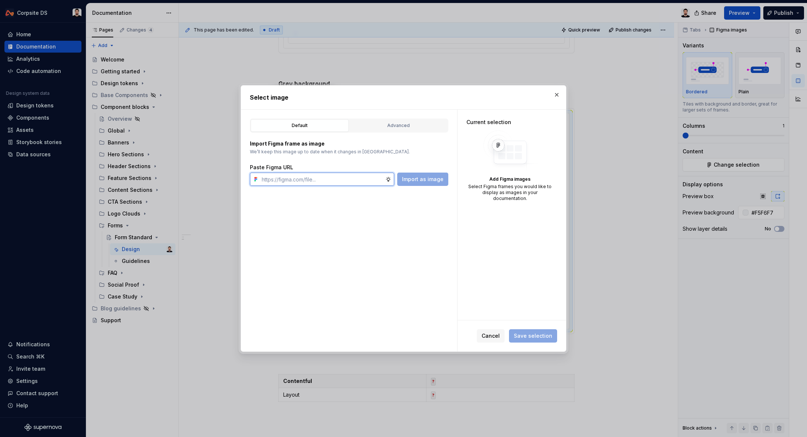
paste input "[URL][DOMAIN_NAME]"
type input "[URL][DOMAIN_NAME]"
click at [418, 182] on span "Import as image" at bounding box center [422, 178] width 41 height 7
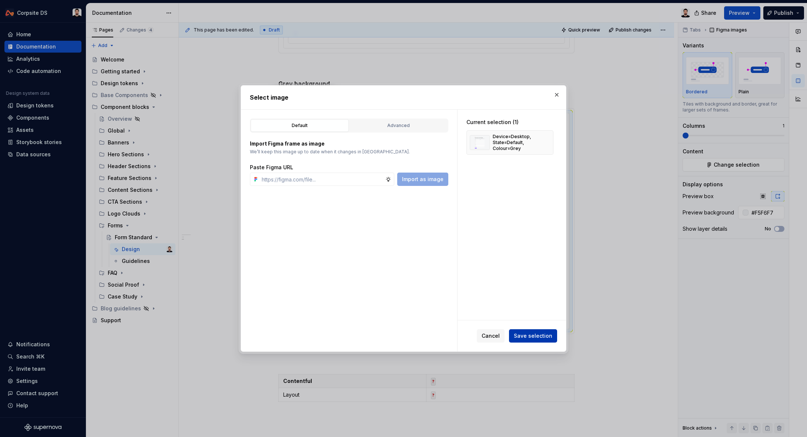
click at [524, 335] on span "Save selection" at bounding box center [533, 335] width 38 height 7
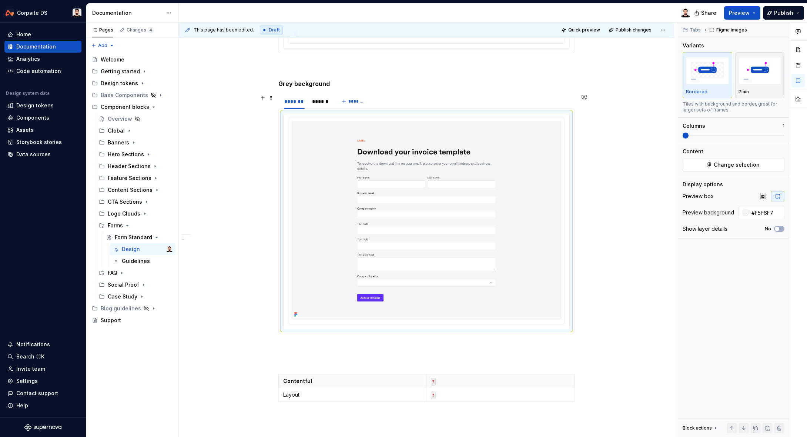
drag, startPoint x: 326, startPoint y: 102, endPoint x: 327, endPoint y: 112, distance: 10.0
click at [326, 103] on div "******" at bounding box center [320, 101] width 17 height 7
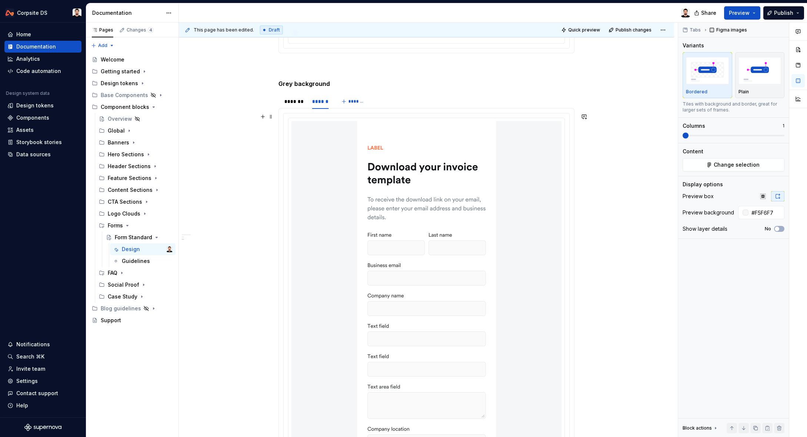
type textarea "*"
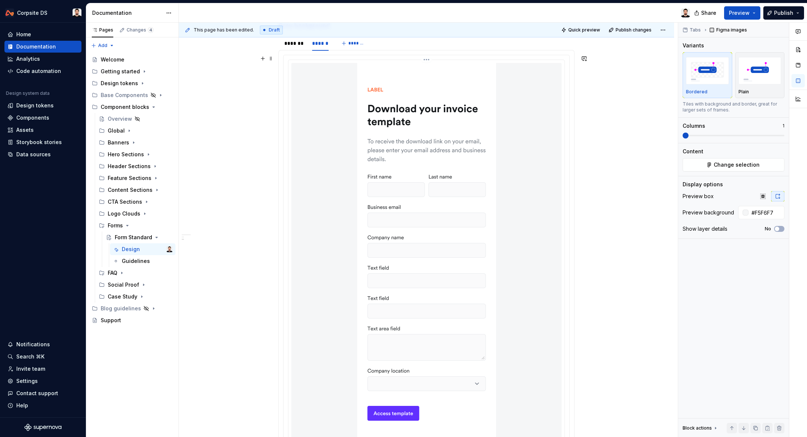
scroll to position [500, 0]
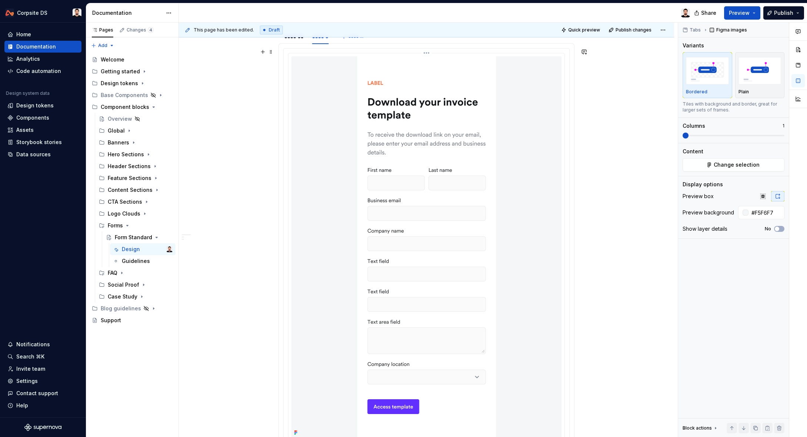
click at [346, 140] on div at bounding box center [426, 246] width 270 height 381
click at [705, 172] on div "Tabs Figma images Variants Bordered Plain Tiles with background and border, gre…" at bounding box center [733, 230] width 111 height 414
click at [704, 170] on button "Change selection" at bounding box center [733, 164] width 102 height 13
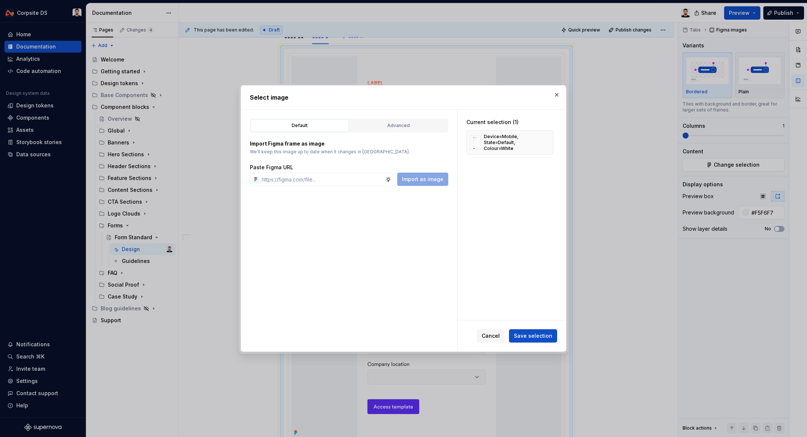
drag, startPoint x: 548, startPoint y: 142, endPoint x: 389, endPoint y: 162, distance: 160.4
click at [547, 142] on button "button" at bounding box center [544, 142] width 10 height 10
click at [345, 176] on input "text" at bounding box center [322, 178] width 127 height 13
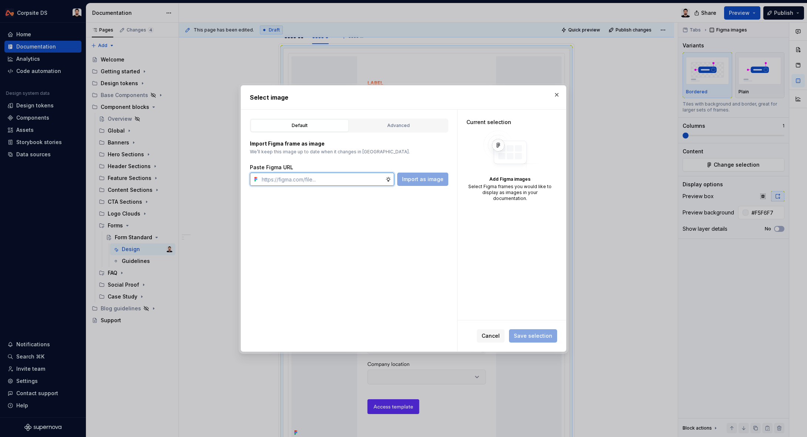
paste input "[URL][DOMAIN_NAME]"
type input "[URL][DOMAIN_NAME]"
click at [417, 176] on span "Import as image" at bounding box center [422, 178] width 41 height 7
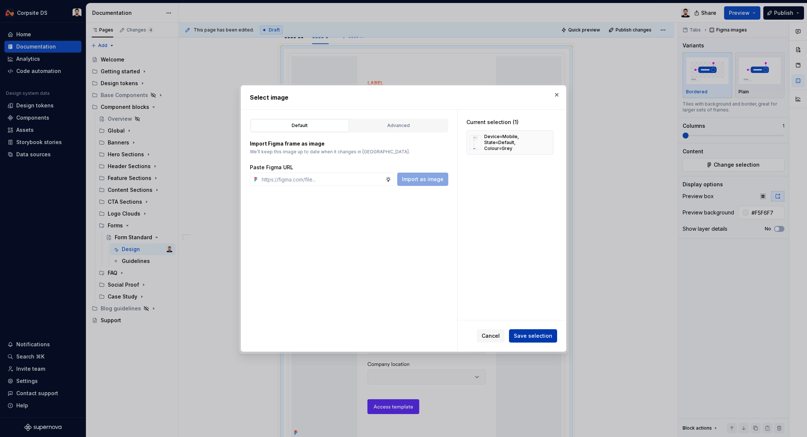
click at [527, 340] on button "Save selection" at bounding box center [533, 335] width 48 height 13
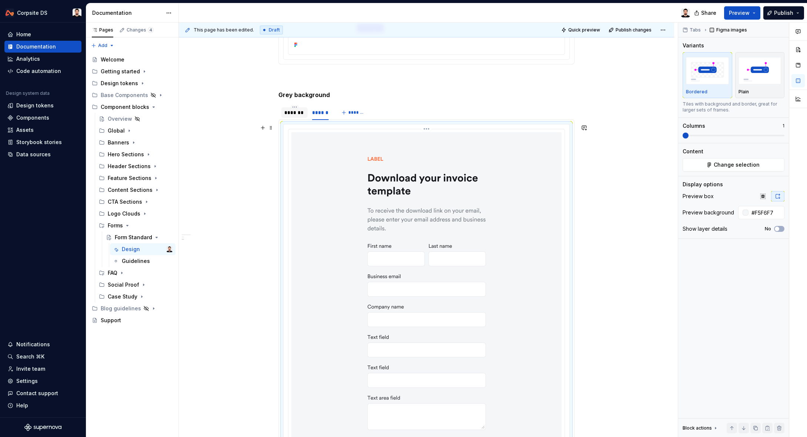
scroll to position [423, 0]
drag, startPoint x: 302, startPoint y: 115, endPoint x: 308, endPoint y: 114, distance: 6.0
click at [303, 115] on div "*******" at bounding box center [294, 113] width 20 height 7
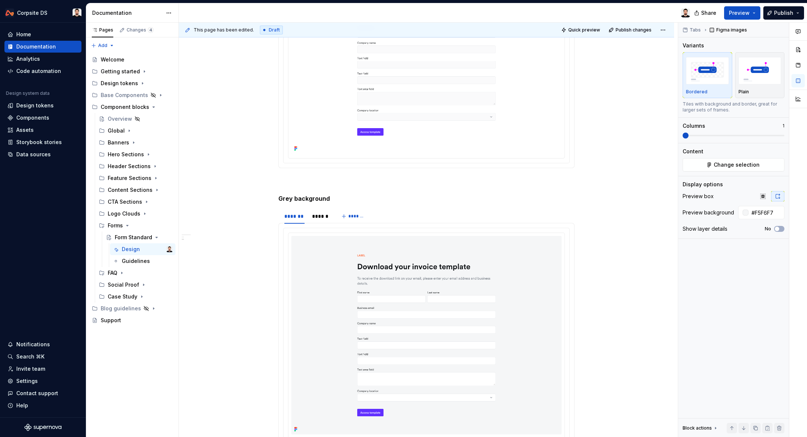
scroll to position [542, 0]
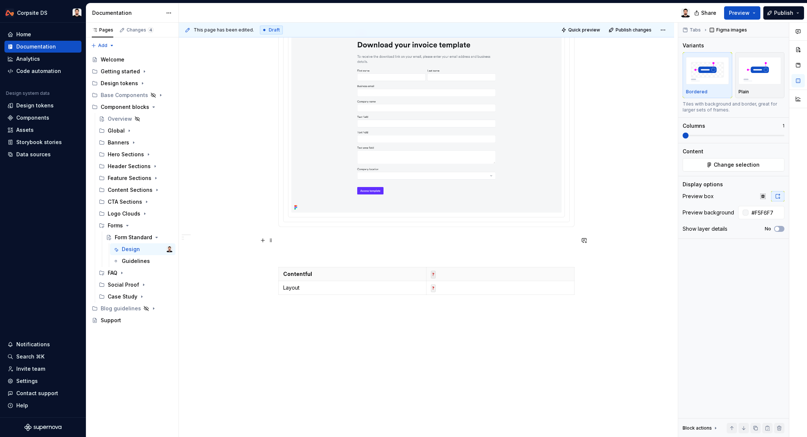
click at [314, 242] on p at bounding box center [426, 240] width 296 height 9
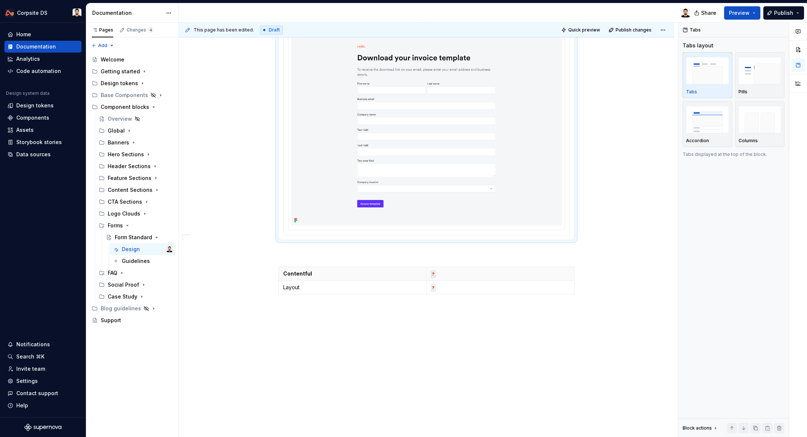
scroll to position [506, 0]
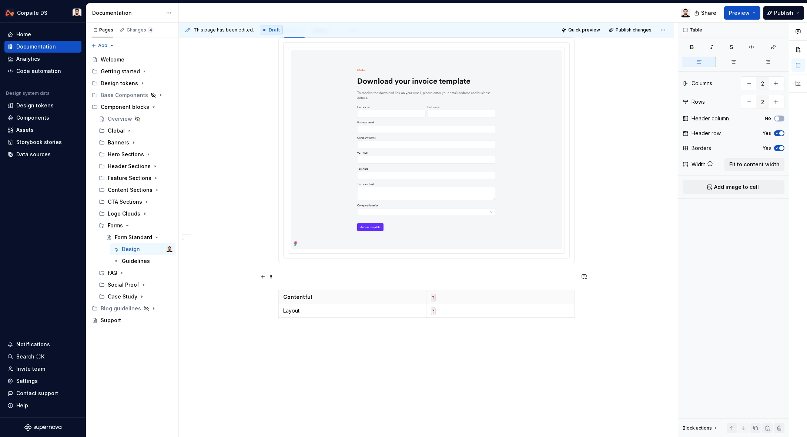
click at [300, 278] on p at bounding box center [426, 276] width 296 height 9
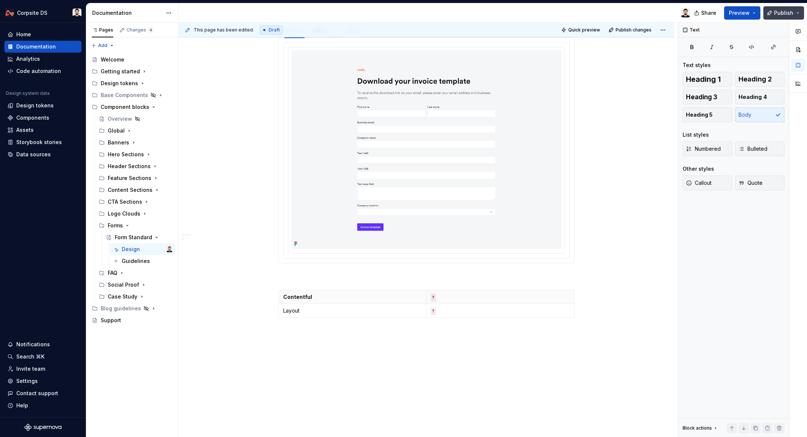
click at [784, 14] on span "Publish" at bounding box center [783, 12] width 19 height 7
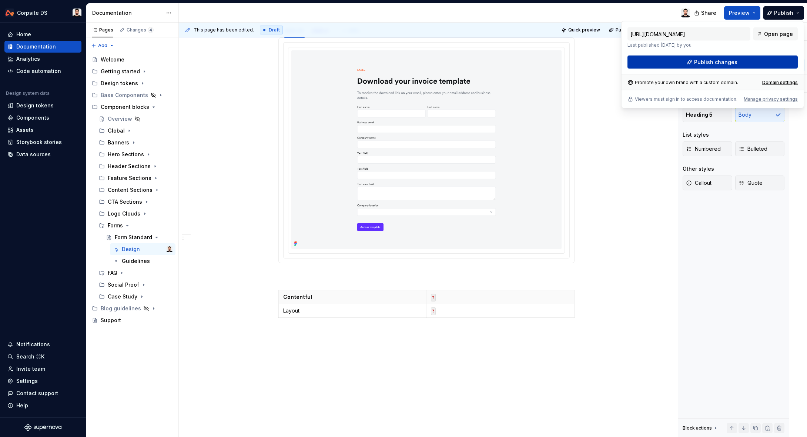
click at [702, 59] on span "Publish changes" at bounding box center [715, 61] width 43 height 7
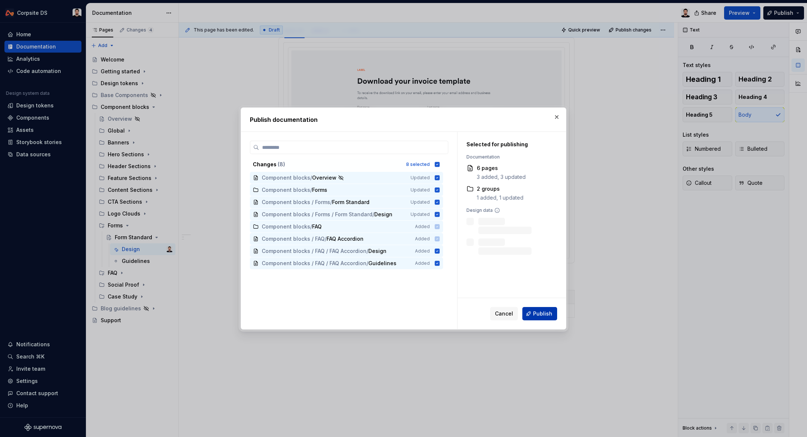
click at [545, 311] on span "Publish" at bounding box center [542, 313] width 19 height 7
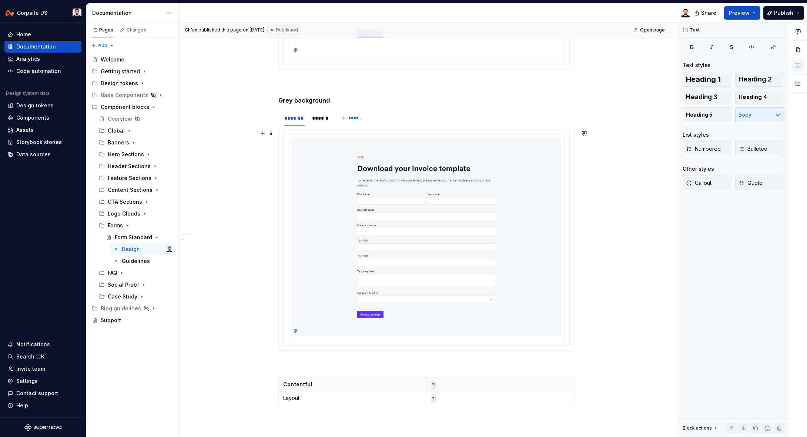
scroll to position [419, 0]
click at [779, 12] on span "Publish" at bounding box center [783, 12] width 19 height 7
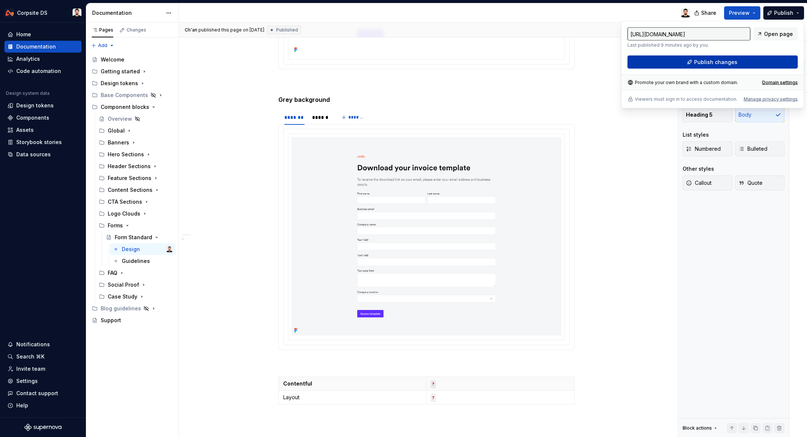
click at [669, 64] on button "Publish changes" at bounding box center [712, 61] width 170 height 13
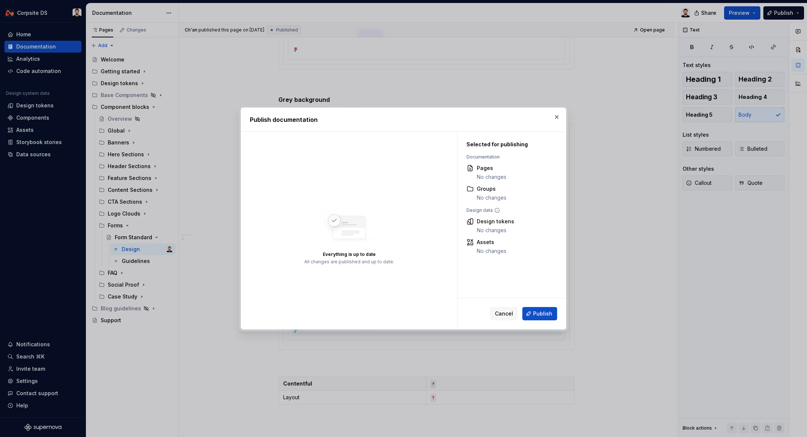
drag, startPoint x: 548, startPoint y: 312, endPoint x: 559, endPoint y: 222, distance: 90.2
click at [548, 312] on span "Publish" at bounding box center [542, 313] width 19 height 7
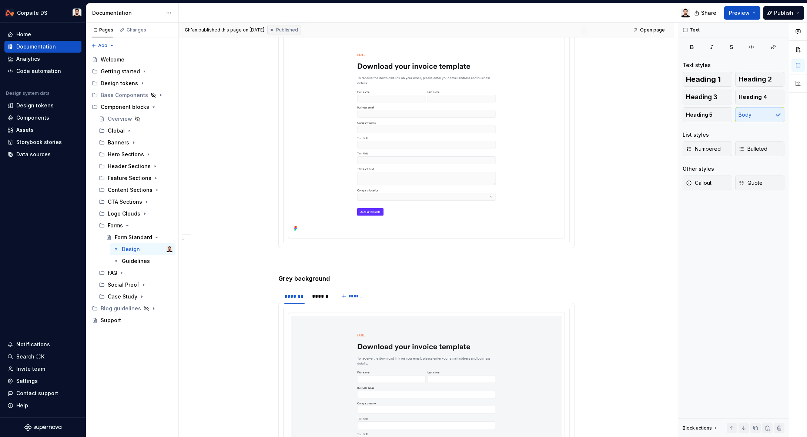
scroll to position [0, 0]
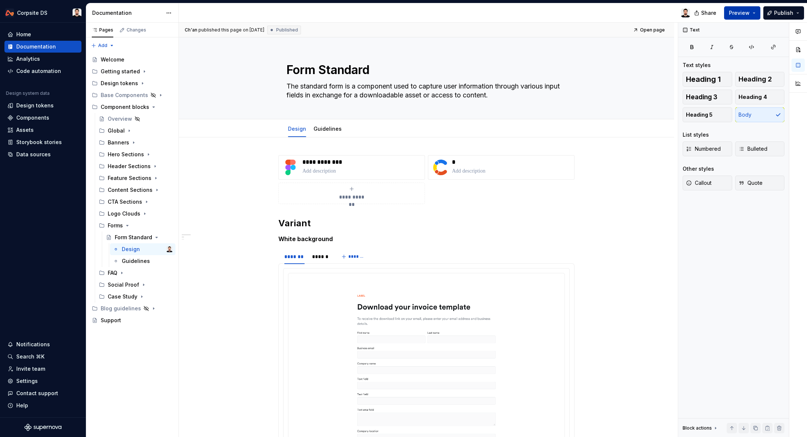
click at [754, 16] on button "Preview" at bounding box center [742, 12] width 36 height 13
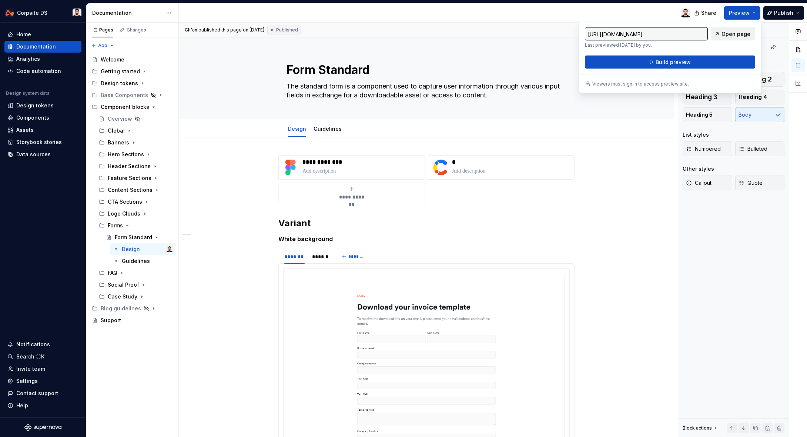
click at [743, 33] on span "Open page" at bounding box center [735, 33] width 29 height 7
type textarea "*"
